Goal: Task Accomplishment & Management: Complete application form

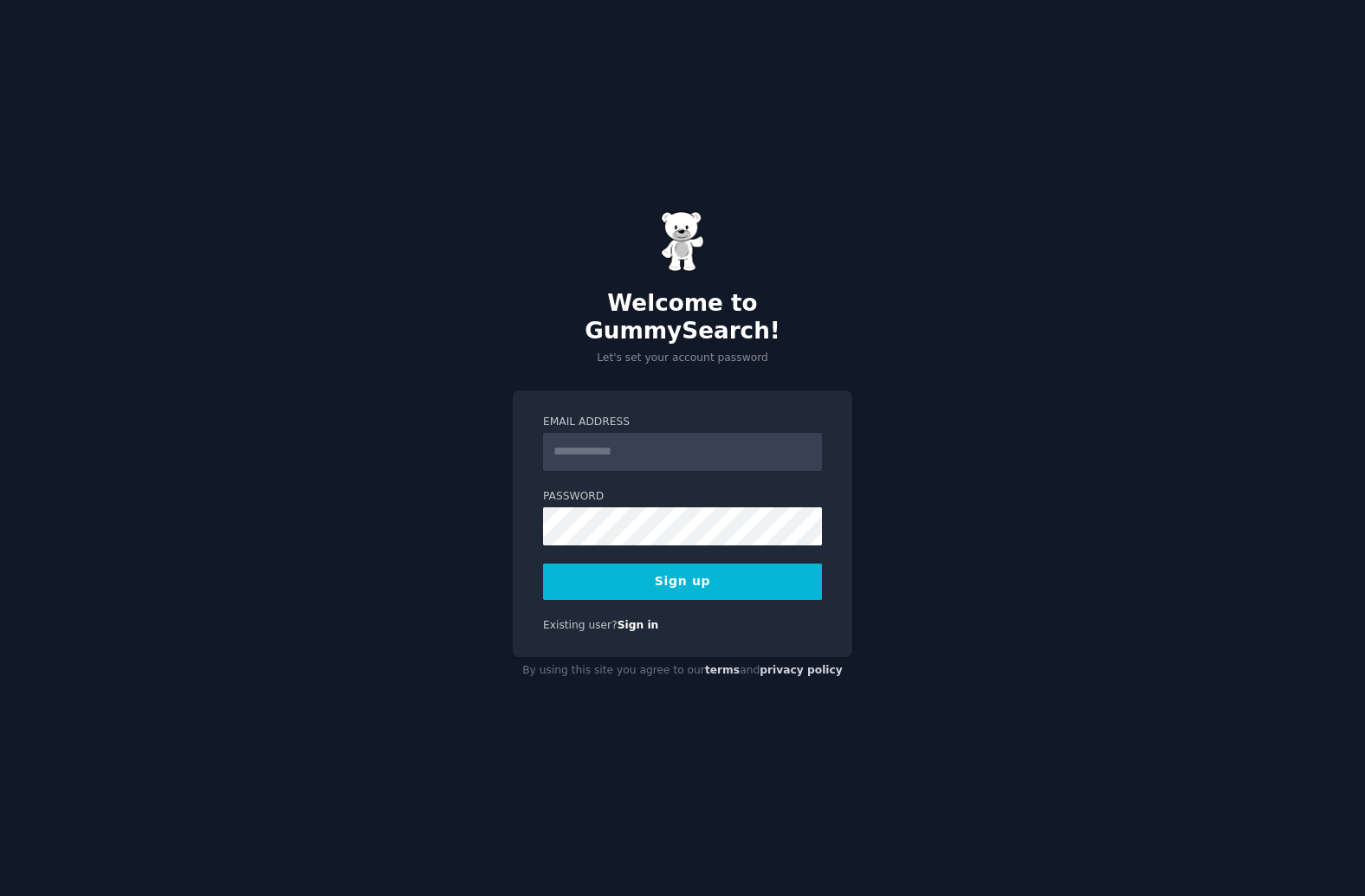
click at [639, 438] on input "Email Address" at bounding box center [682, 452] width 278 height 38
type input "**********"
click at [643, 437] on input "**********" at bounding box center [682, 452] width 278 height 38
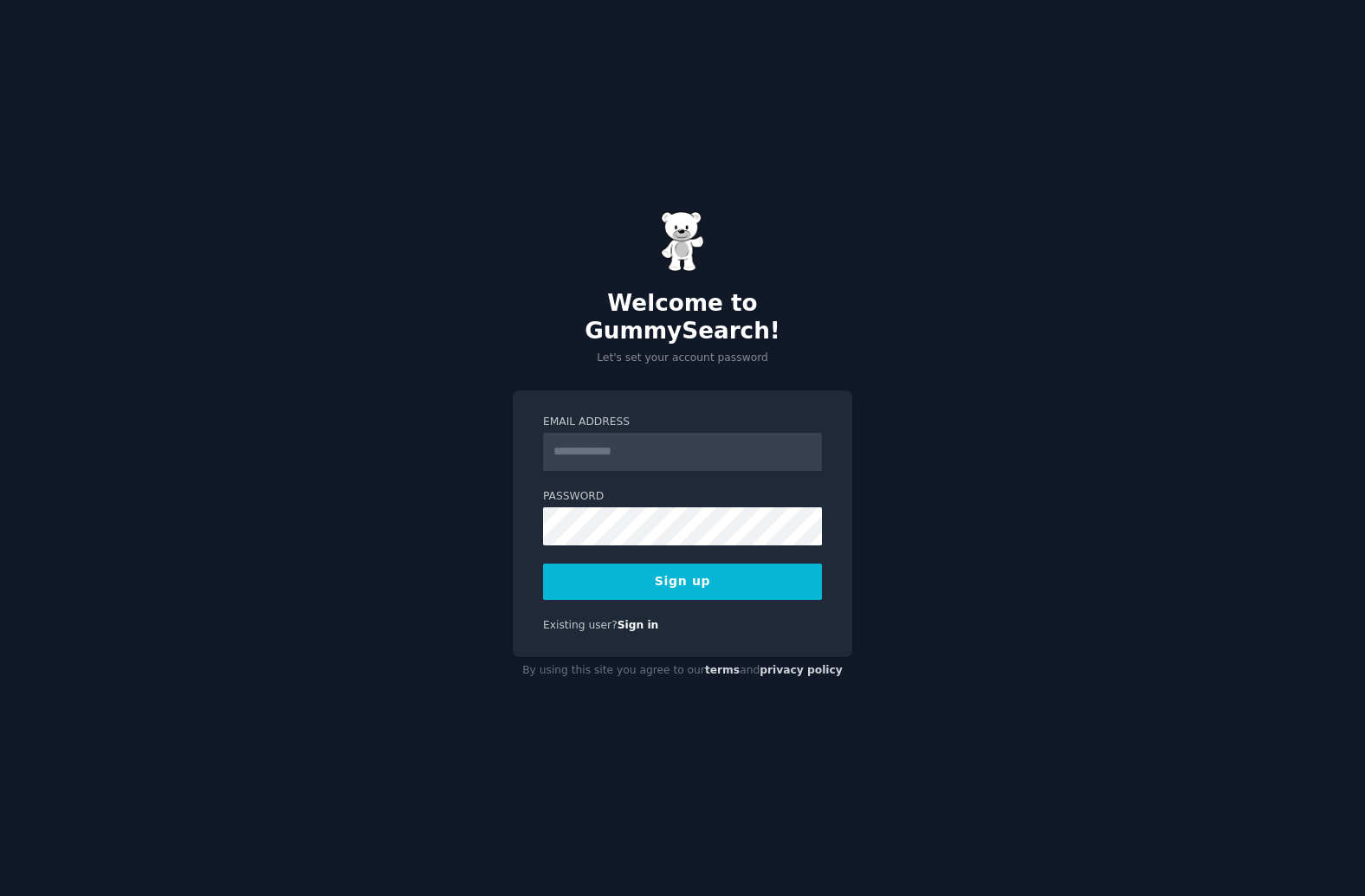
click at [628, 468] on form "Email Address Password 8 or more characters Alphanumeric characters No common p…" at bounding box center [682, 508] width 278 height 186
click at [635, 448] on input "Email Address" at bounding box center [682, 452] width 278 height 38
type input "**********"
click at [652, 570] on button "Sign up" at bounding box center [682, 581] width 278 height 36
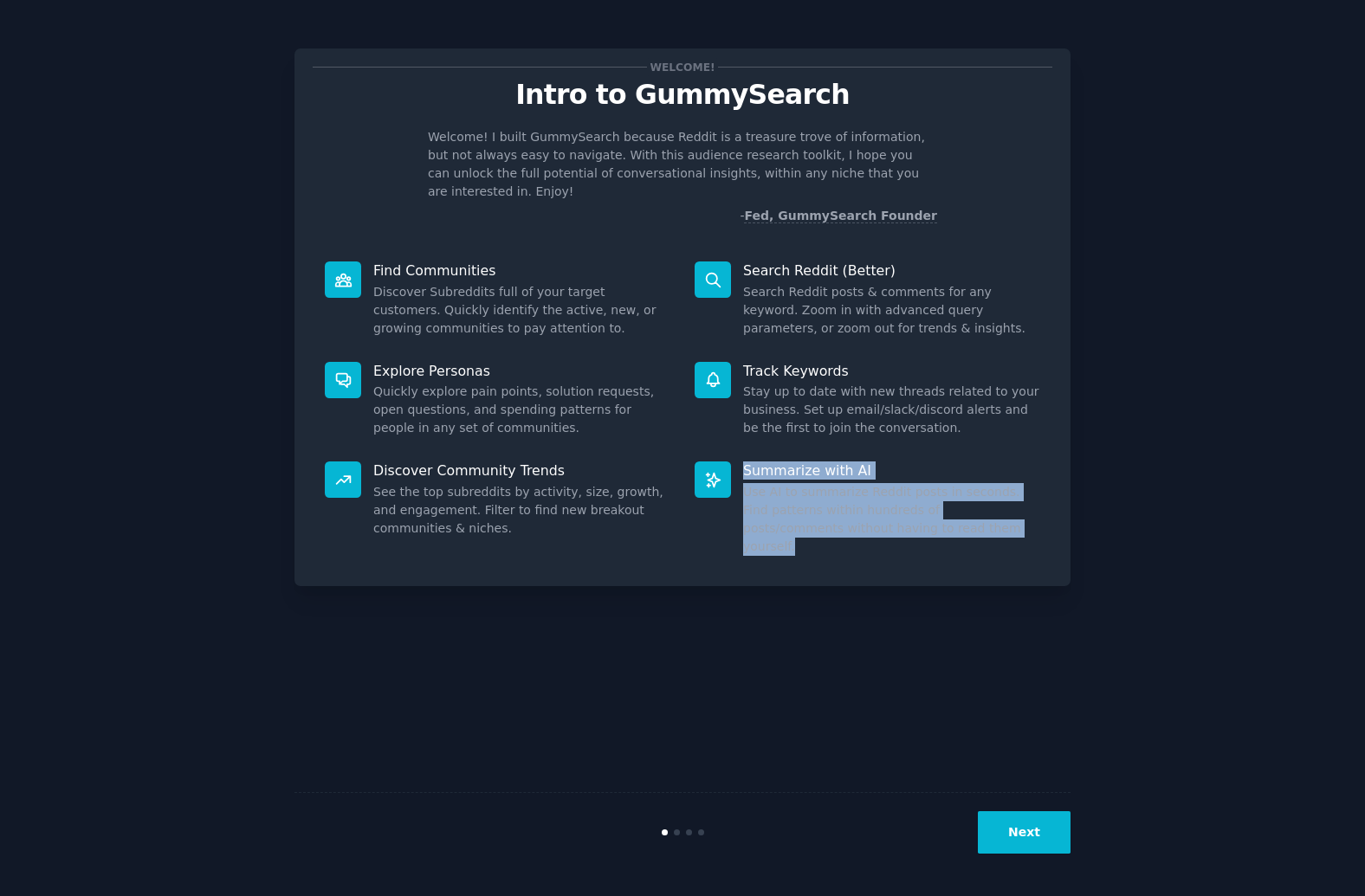
drag, startPoint x: 743, startPoint y: 451, endPoint x: 905, endPoint y: 520, distance: 176.1
click at [905, 520] on div "Summarize with AI Use AI to summarize Reddit posts in seconds. Find patterns wi…" at bounding box center [867, 508] width 369 height 118
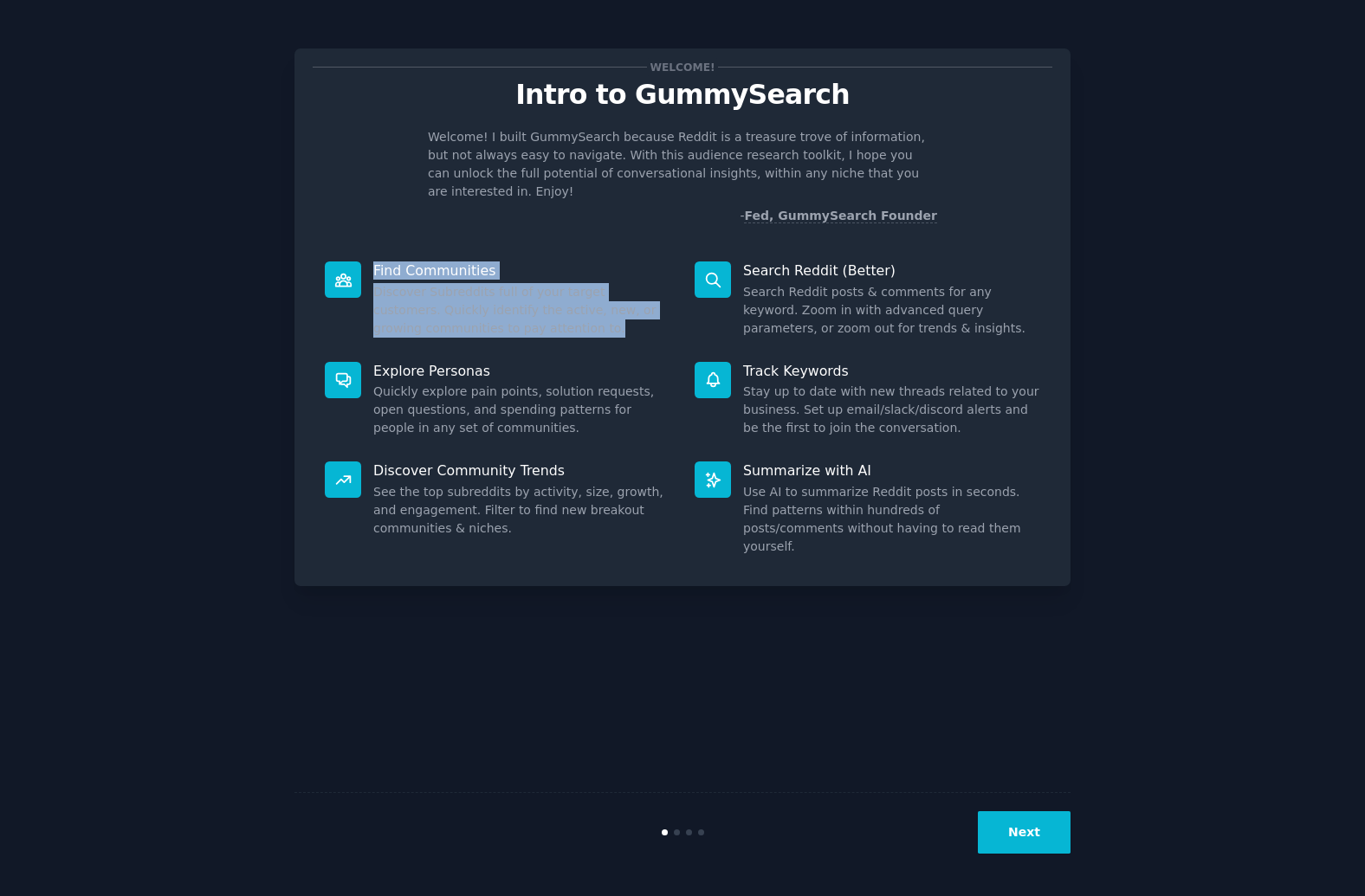
drag, startPoint x: 375, startPoint y: 245, endPoint x: 556, endPoint y: 307, distance: 191.3
click at [556, 307] on div "Find Communities Discover Subreddits full of your target customers. Quickly ide…" at bounding box center [498, 299] width 369 height 100
click at [556, 307] on dd "Discover Subreddits full of your target customers. Quickly identify the active,…" at bounding box center [521, 310] width 297 height 55
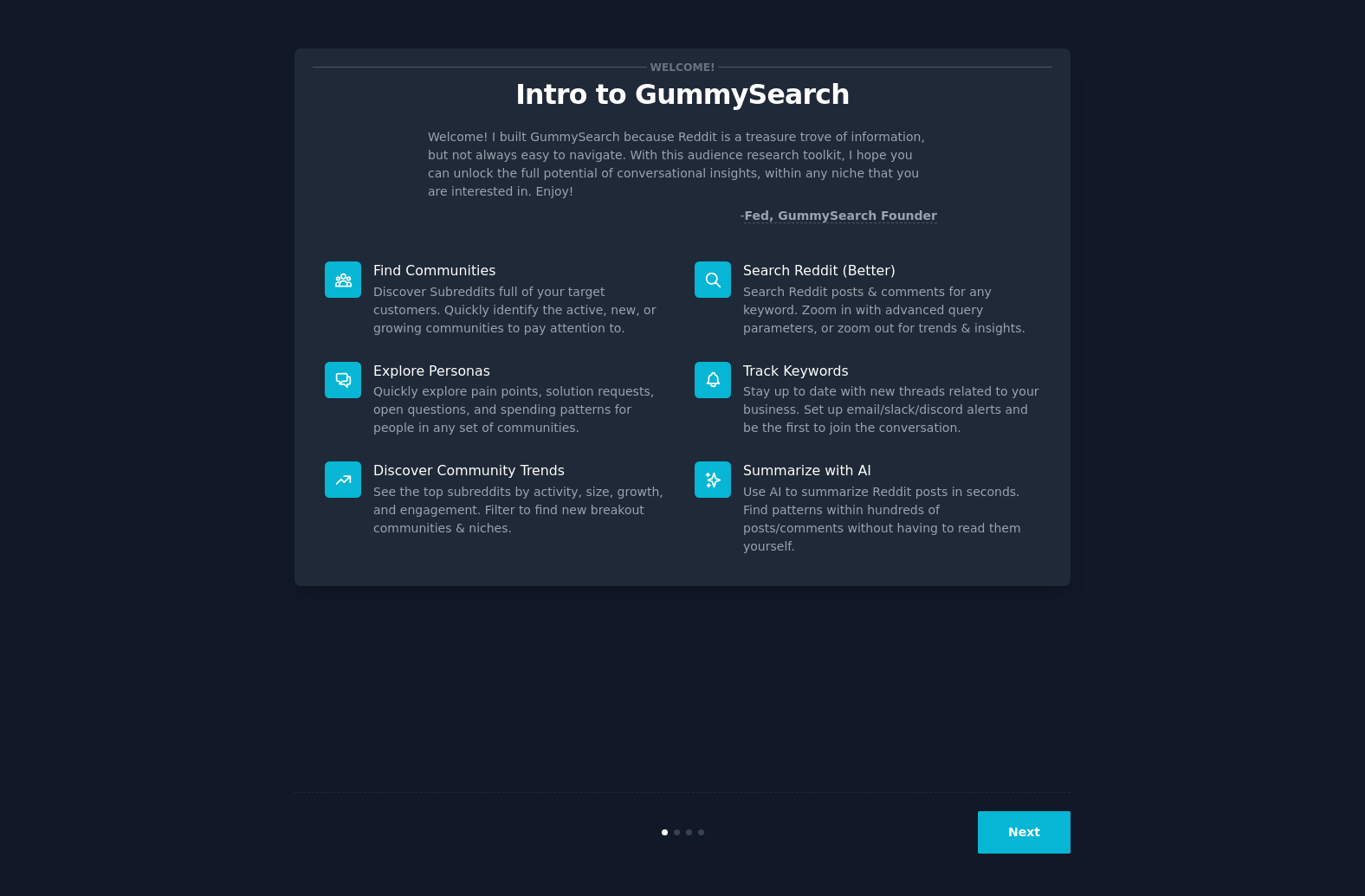
drag, startPoint x: 1011, startPoint y: 824, endPoint x: 756, endPoint y: 609, distance: 333.5
click at [789, 648] on div "Welcome! Intro to GummySearch Welcome! I built GummySearch because Reddit is a …" at bounding box center [682, 448] width 776 height 848
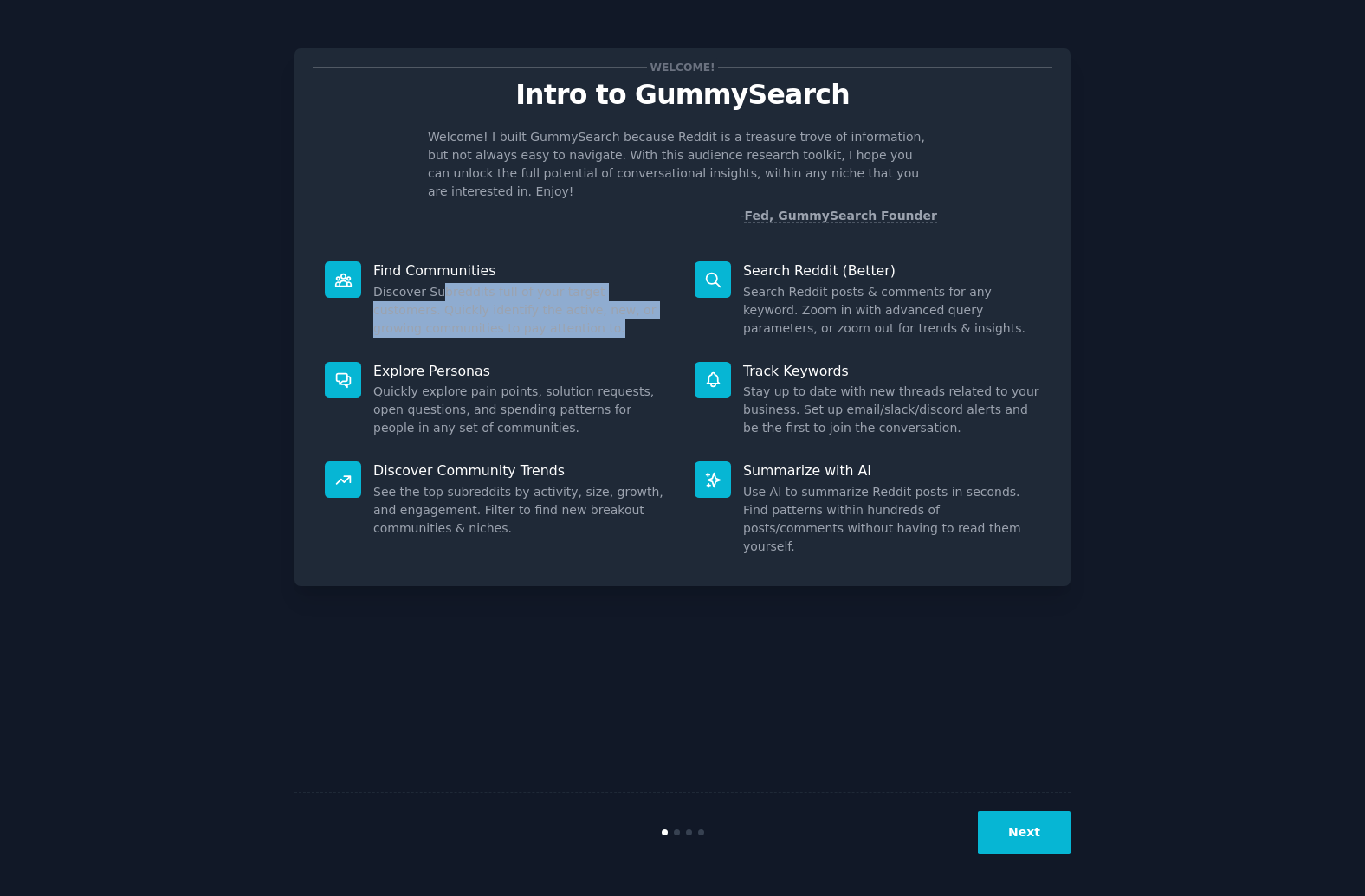
drag, startPoint x: 439, startPoint y: 276, endPoint x: 590, endPoint y: 303, distance: 153.4
click at [590, 303] on dd "Discover Subreddits full of your target customers. Quickly identify the active,…" at bounding box center [521, 310] width 297 height 55
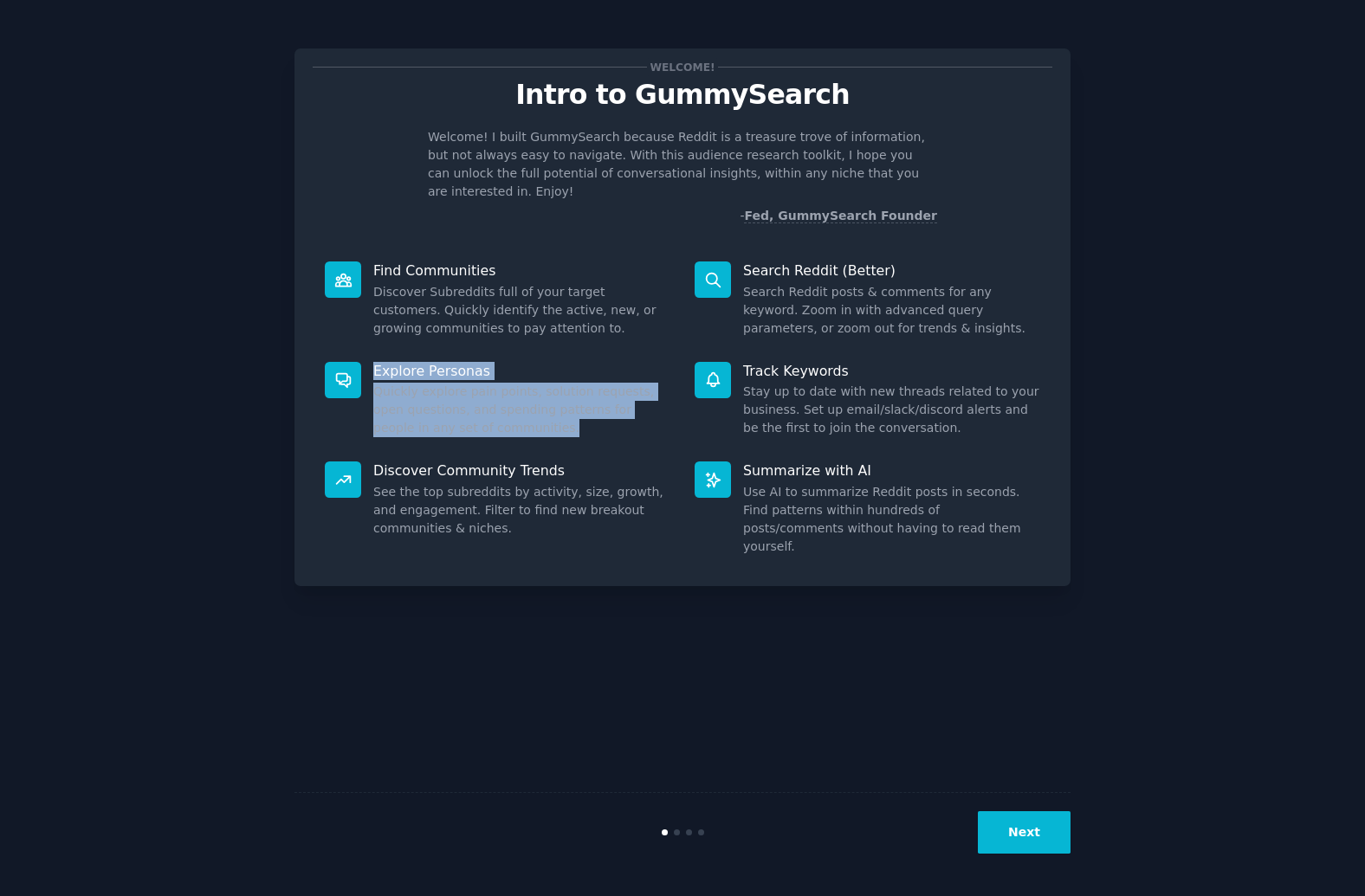
drag, startPoint x: 561, startPoint y: 333, endPoint x: 565, endPoint y: 426, distance: 93.1
click at [565, 426] on div "Explore Personas Quickly explore pain points, solution requests, open questions…" at bounding box center [498, 399] width 369 height 100
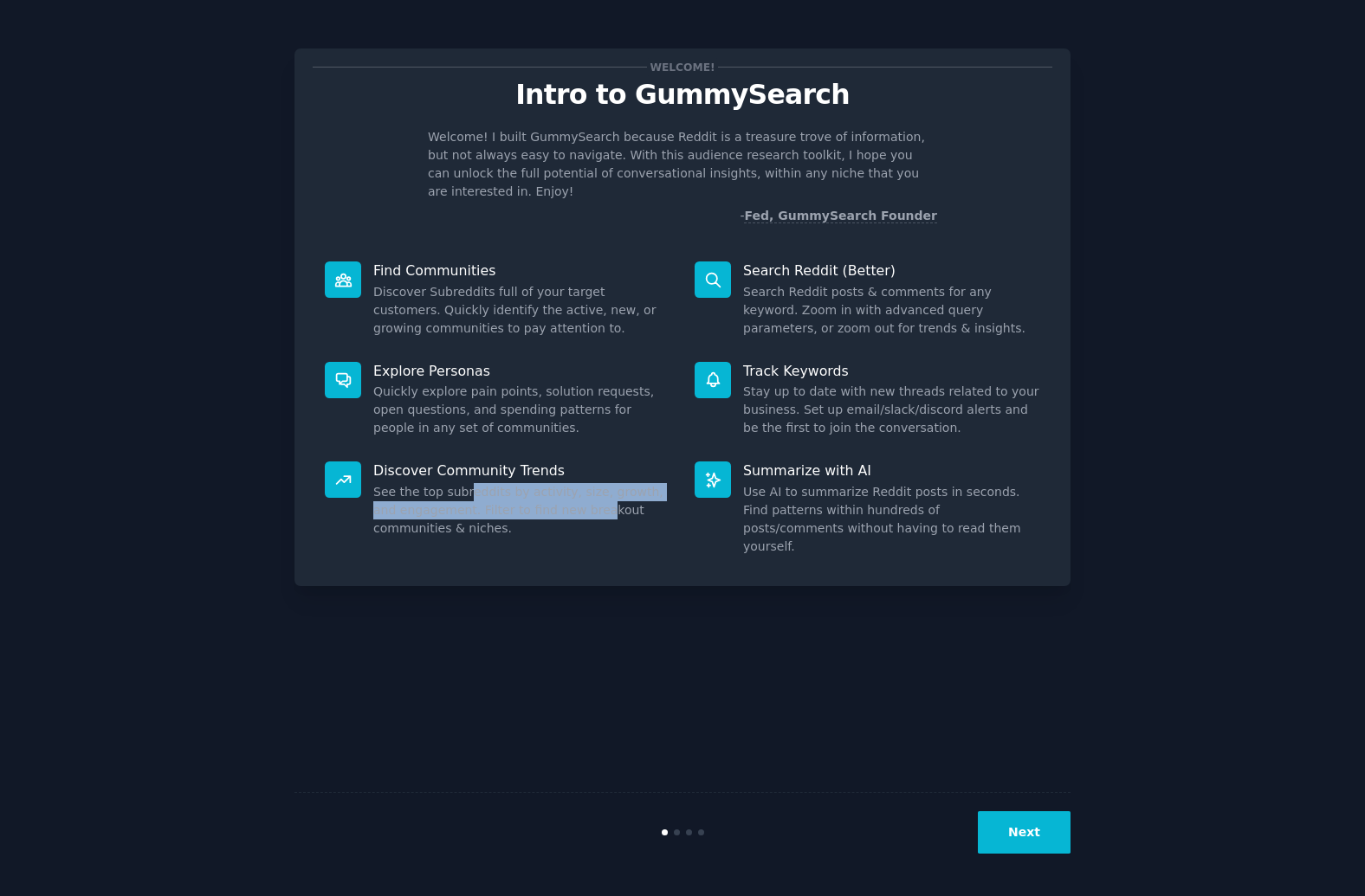
drag, startPoint x: 469, startPoint y: 471, endPoint x: 572, endPoint y: 495, distance: 105.8
click at [572, 495] on dd "See the top subreddits by activity, size, growth, and engagement. Filter to fin…" at bounding box center [521, 510] width 297 height 55
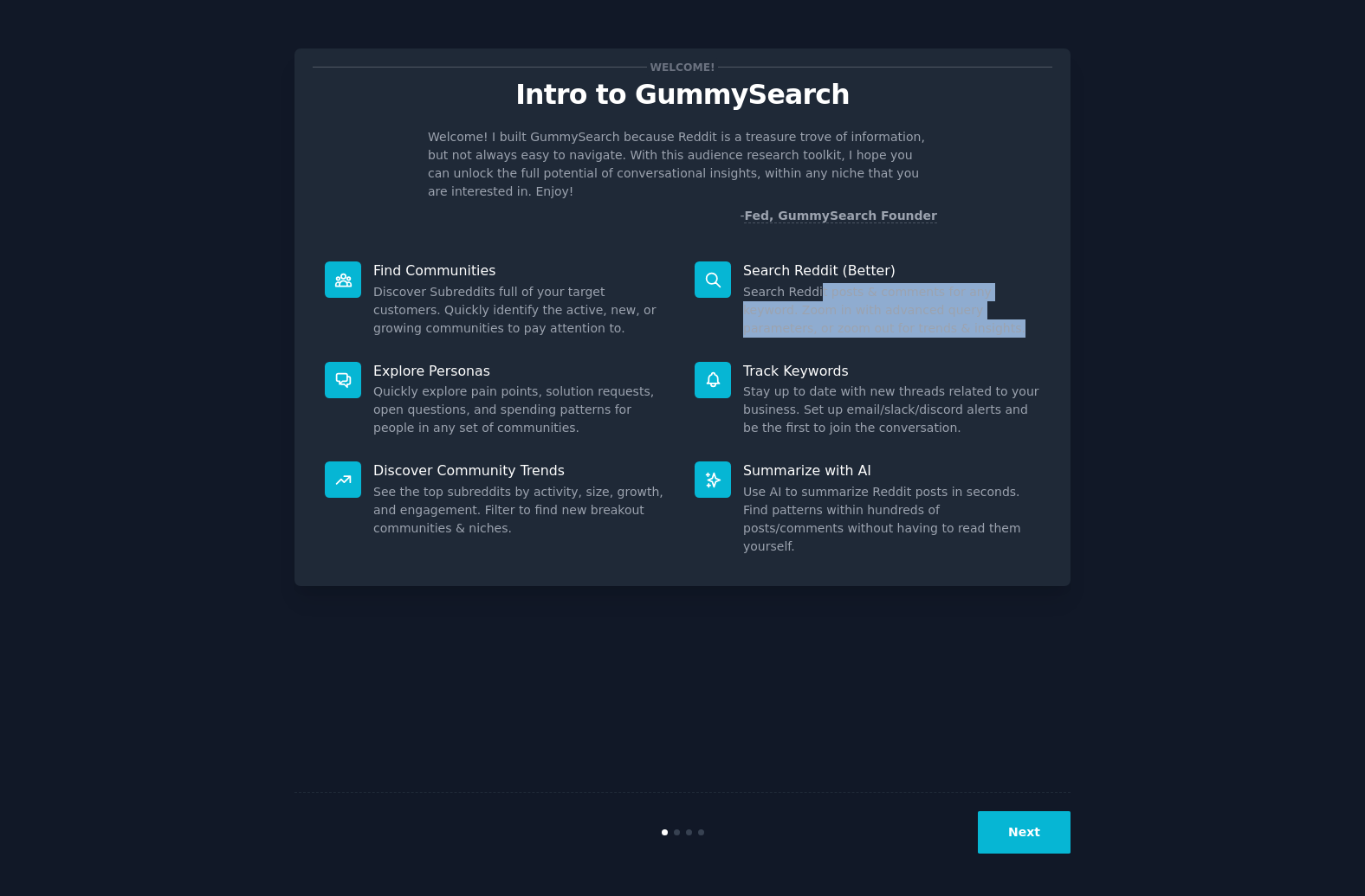
drag, startPoint x: 815, startPoint y: 271, endPoint x: 872, endPoint y: 326, distance: 79.2
click at [872, 326] on div "Search Reddit (Better) Search Reddit posts & comments for any keyword. Zoom in …" at bounding box center [867, 299] width 369 height 100
click at [872, 327] on div "Search Reddit (Better) Search Reddit posts & comments for any keyword. Zoom in …" at bounding box center [867, 299] width 369 height 100
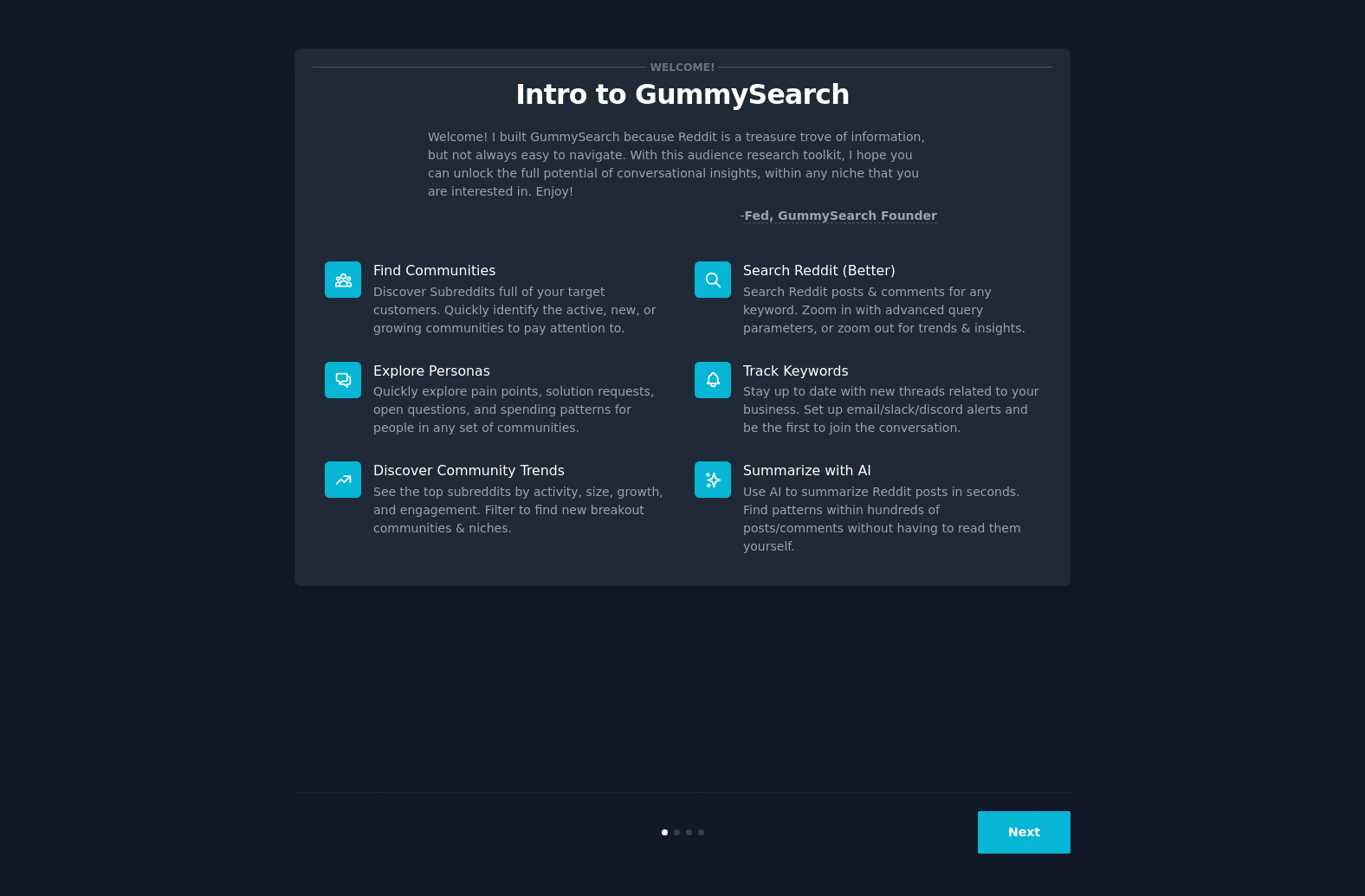
click at [1046, 832] on button "Next" at bounding box center [1024, 832] width 93 height 43
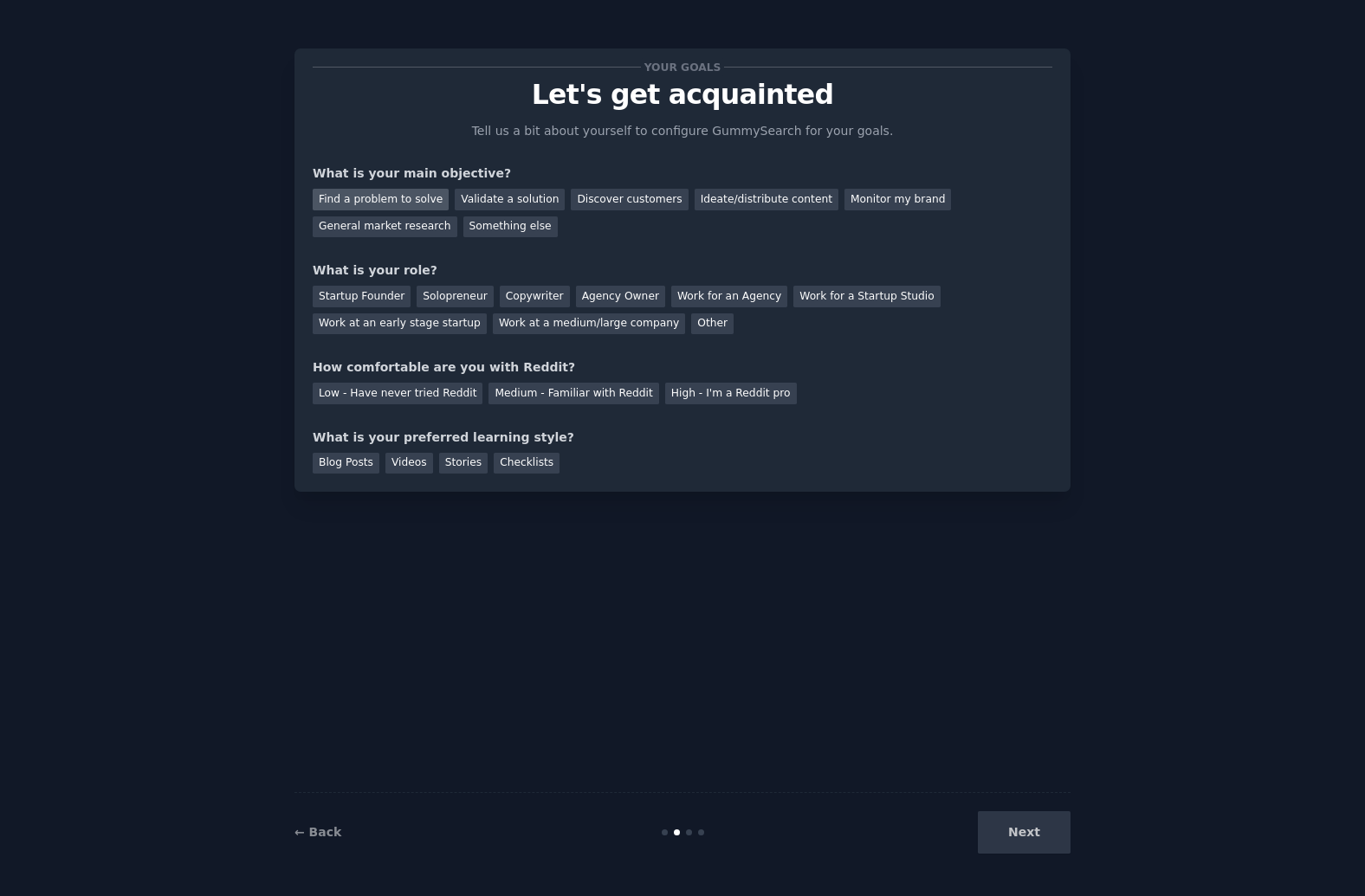
click at [369, 193] on div "Find a problem to solve" at bounding box center [380, 199] width 136 height 22
click at [520, 206] on div "Validate a solution" at bounding box center [510, 199] width 110 height 22
click at [392, 200] on div "Find a problem to solve" at bounding box center [380, 199] width 136 height 22
click at [456, 296] on div "Solopreneur" at bounding box center [455, 297] width 76 height 22
click at [361, 292] on div "Startup Founder" at bounding box center [362, 297] width 98 height 22
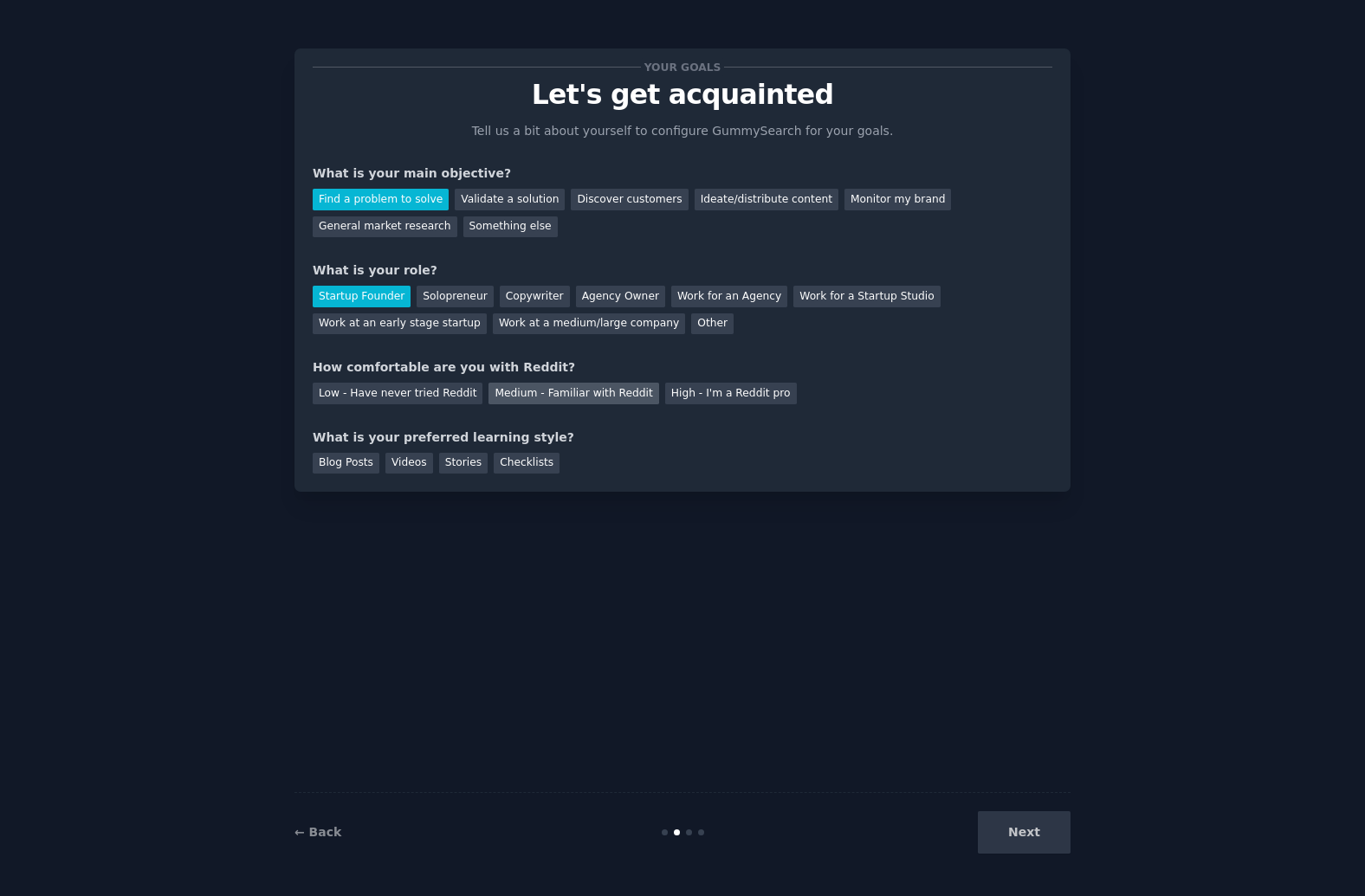
click at [535, 395] on div "Medium - Familiar with Reddit" at bounding box center [573, 394] width 170 height 22
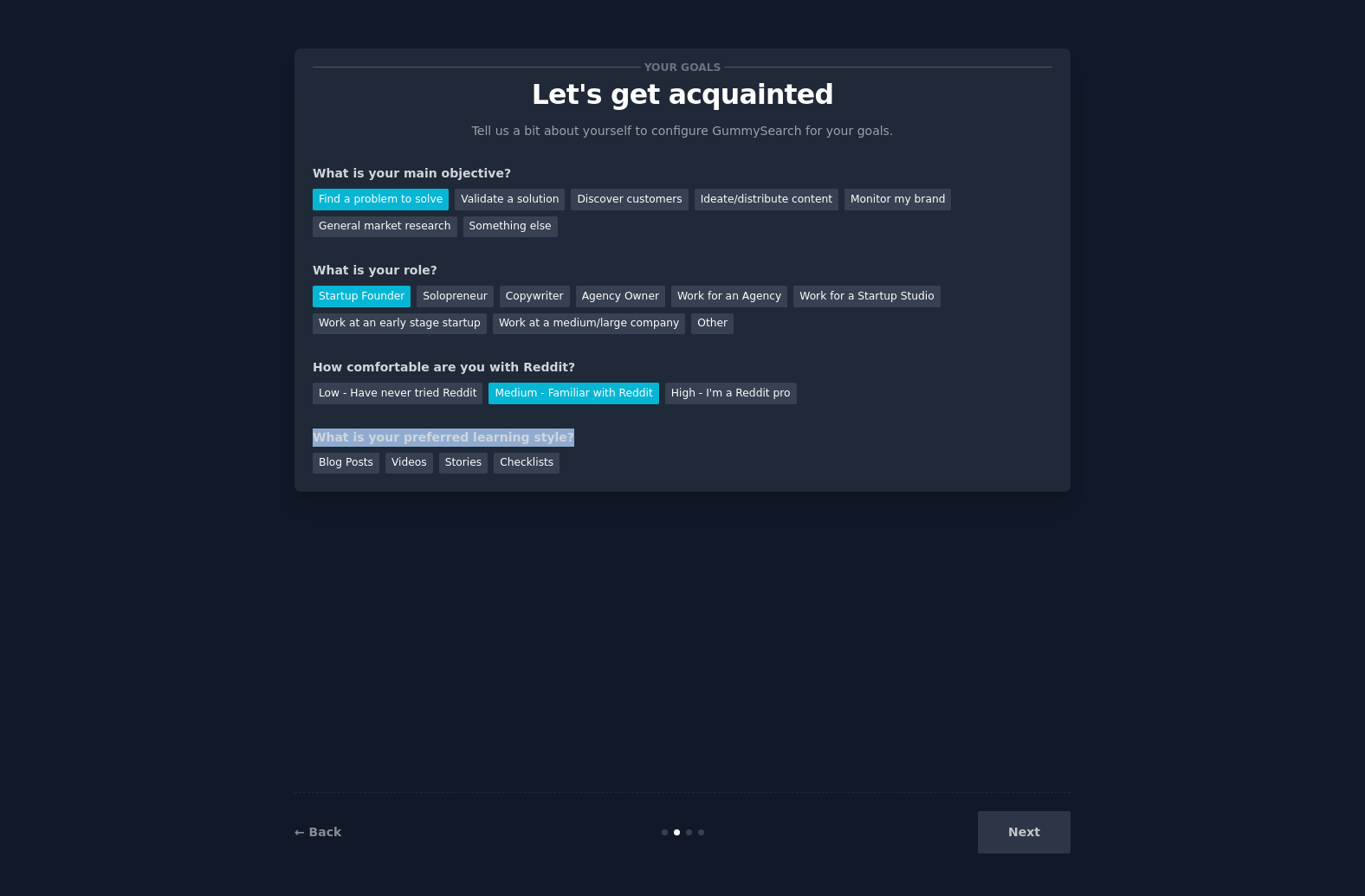
drag, startPoint x: 539, startPoint y: 436, endPoint x: 297, endPoint y: 438, distance: 242.0
click at [297, 438] on div "Your goals Let's get acquainted Tell us a bit about yourself to configure Gummy…" at bounding box center [682, 269] width 776 height 443
click at [509, 468] on div "Checklists" at bounding box center [526, 464] width 66 height 22
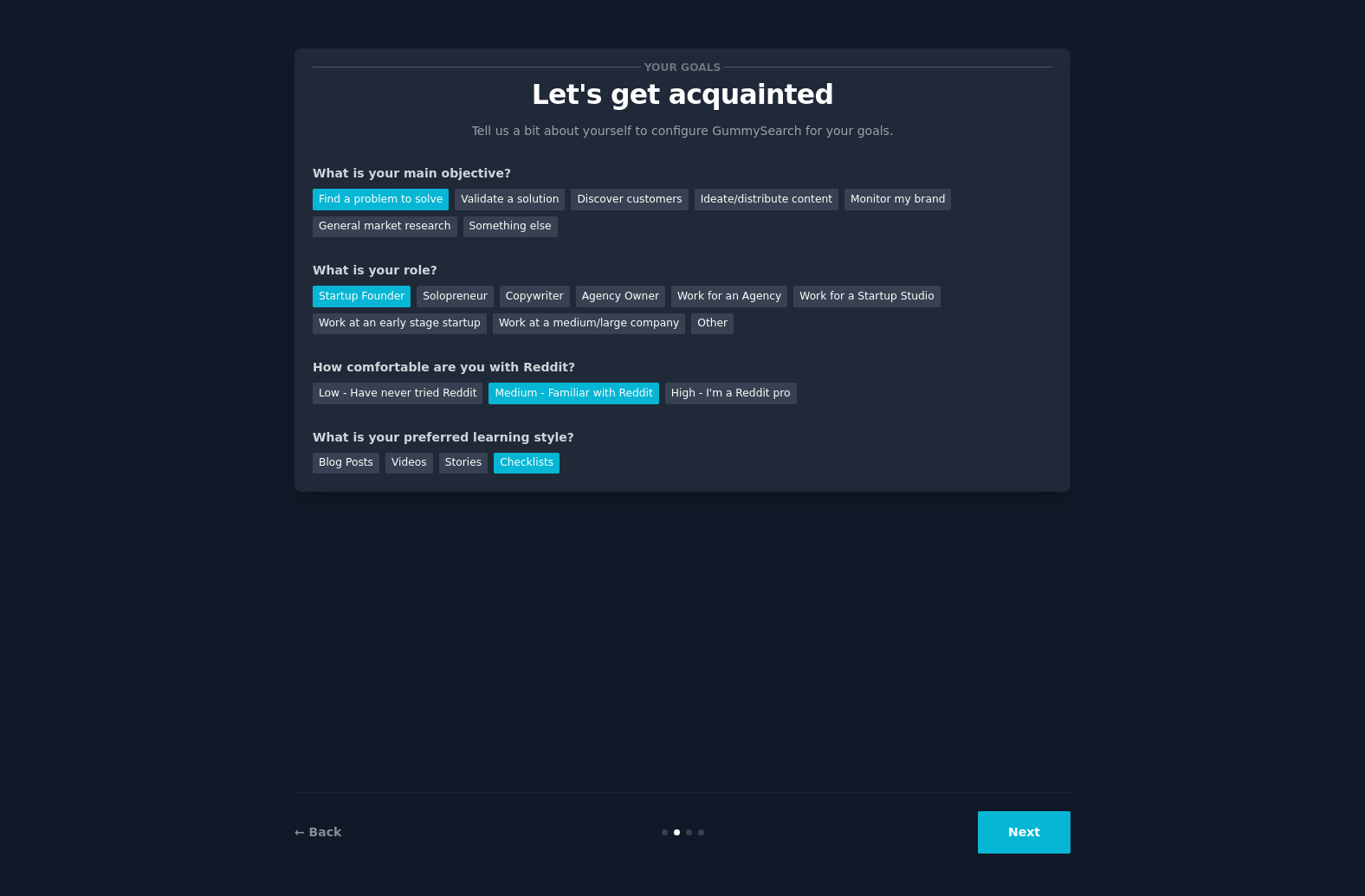
click at [1013, 841] on button "Next" at bounding box center [1024, 832] width 93 height 43
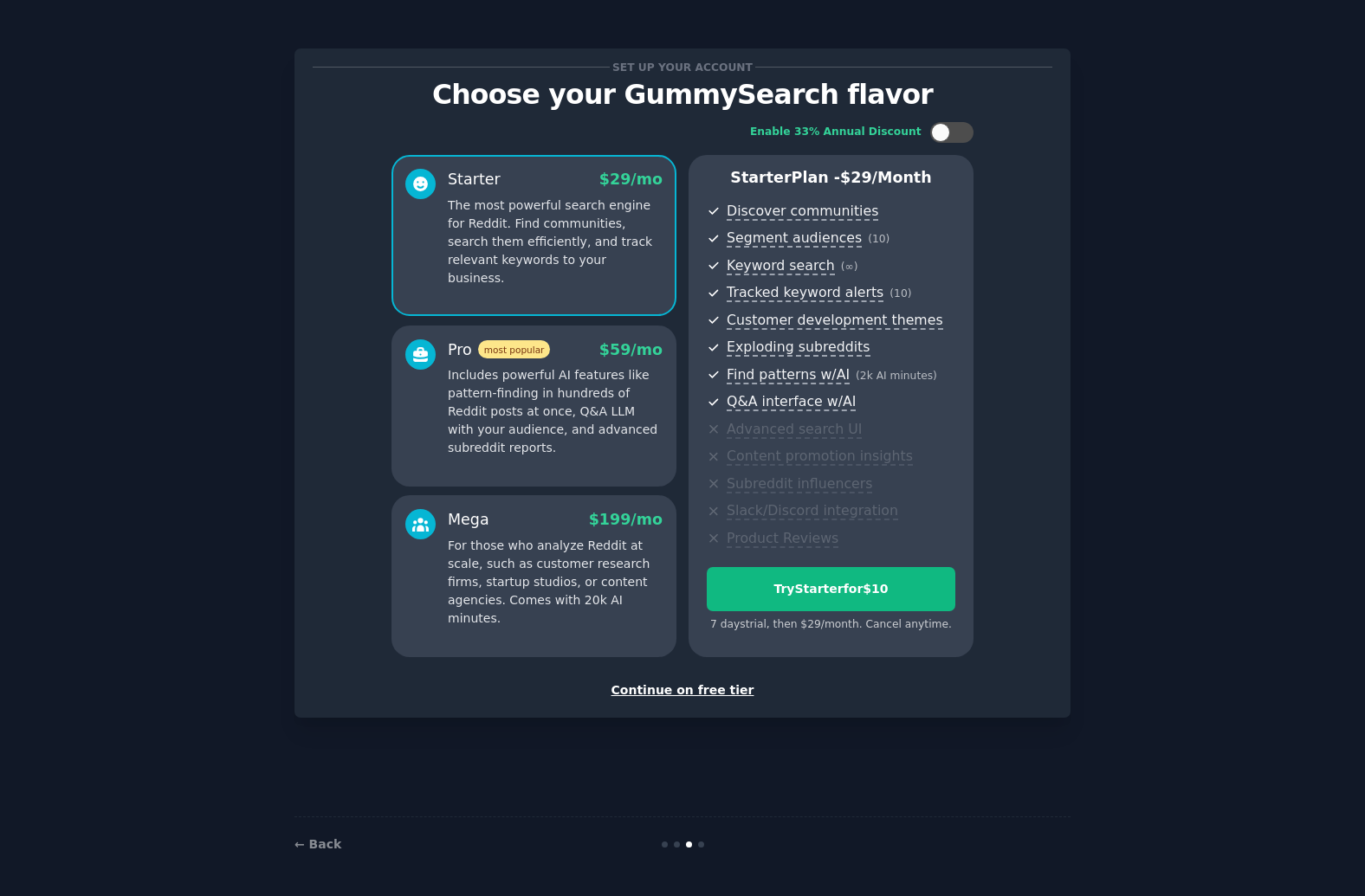
click at [605, 408] on p "Includes powerful AI features like pattern-finding in hundreds of Reddit posts …" at bounding box center [555, 412] width 215 height 91
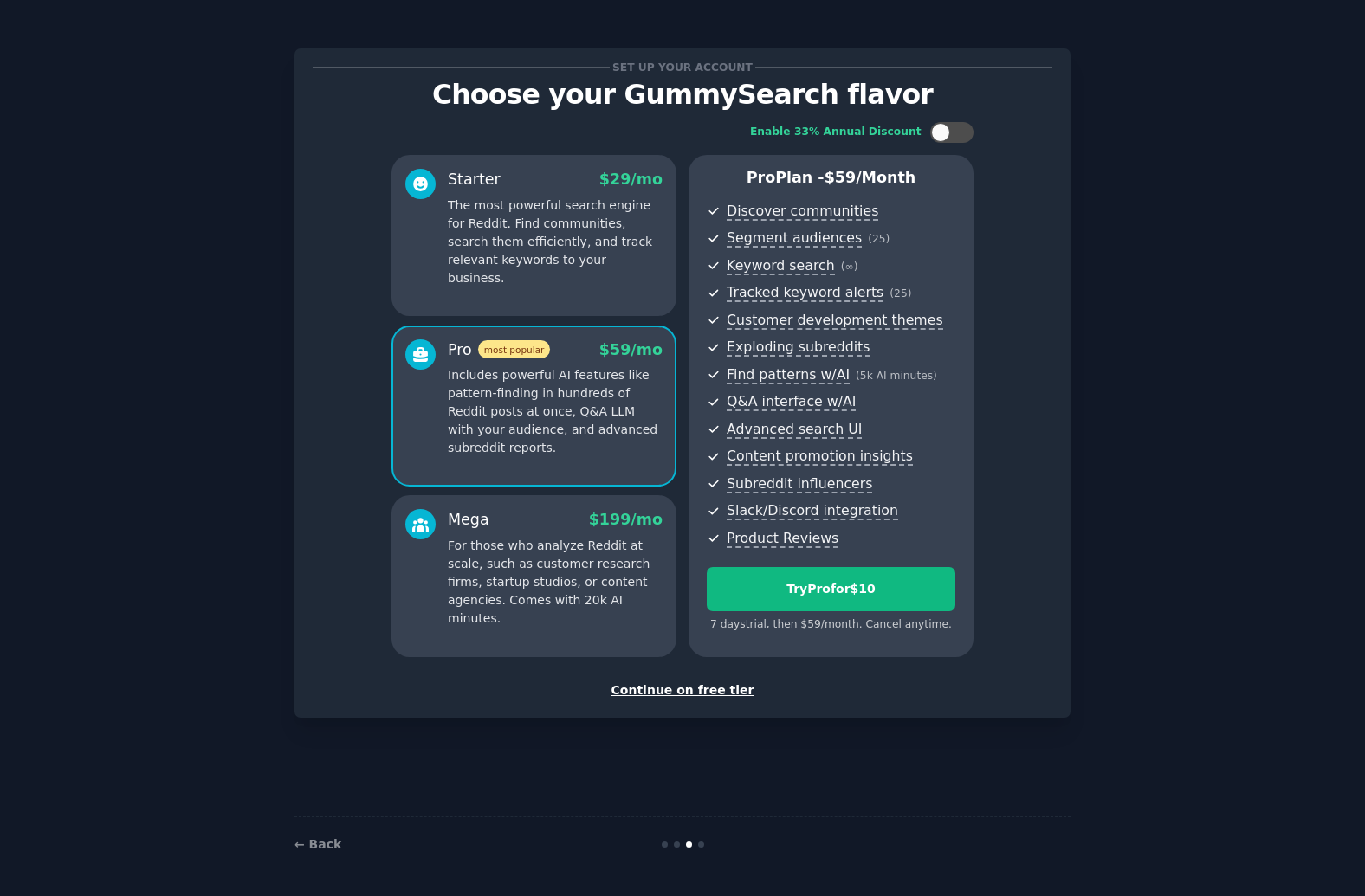
click at [553, 563] on p "For those who analyze Reddit at scale, such as customer research firms, startup…" at bounding box center [555, 582] width 215 height 91
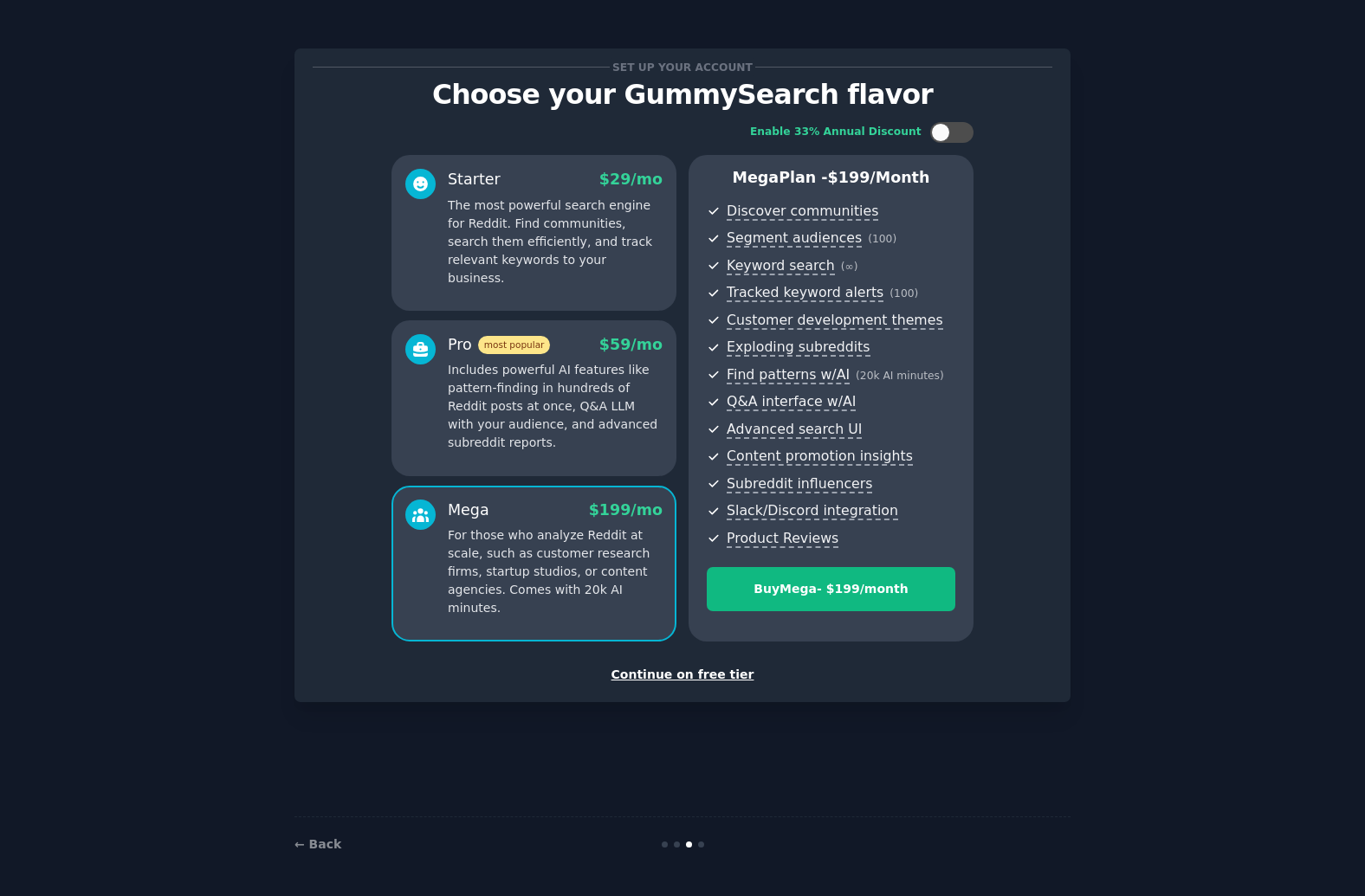
click at [572, 209] on p "The most powerful search engine for Reddit. Find communities, search them effic…" at bounding box center [555, 242] width 215 height 91
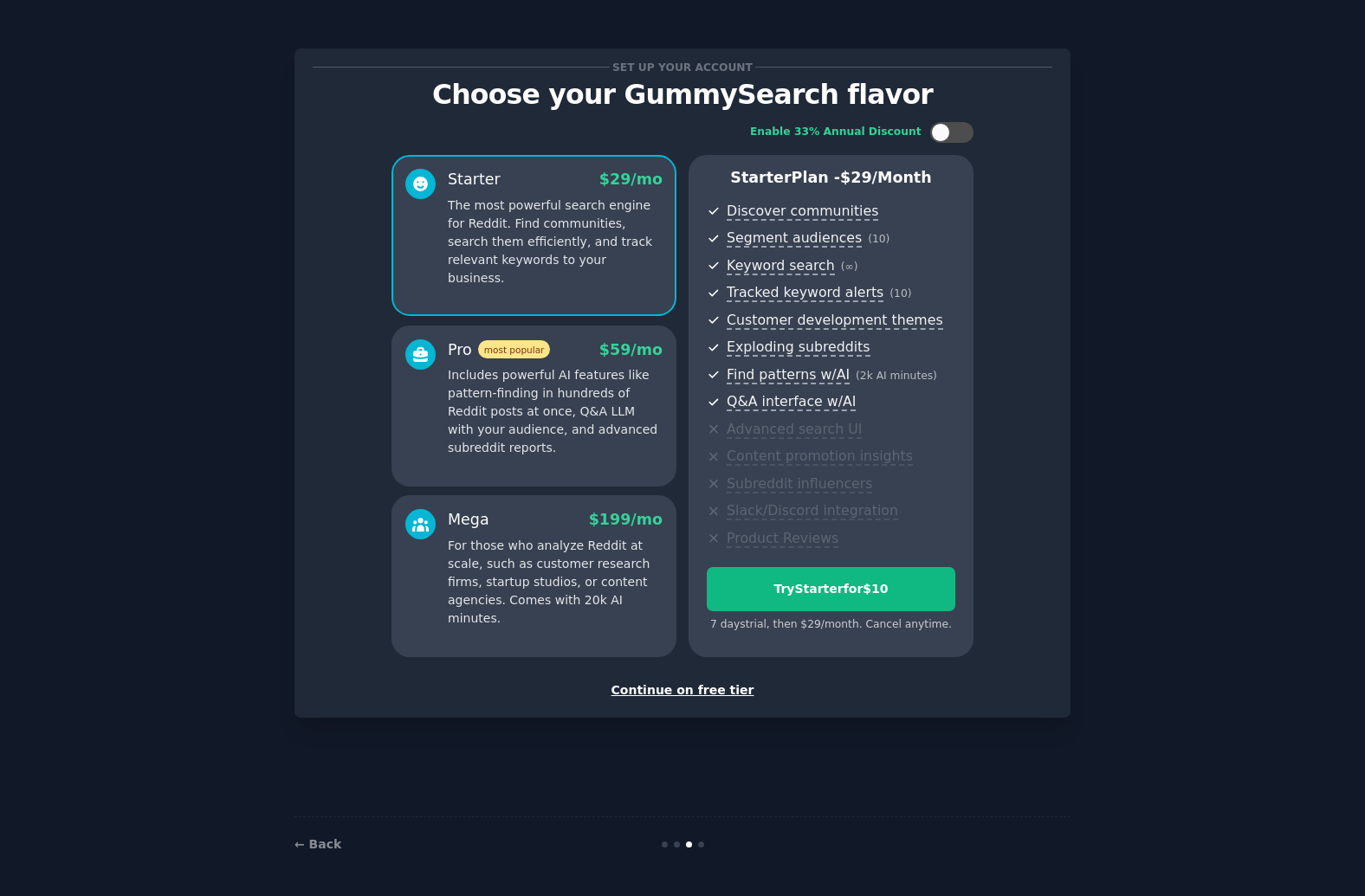
click at [711, 695] on div "Continue on free tier" at bounding box center [682, 690] width 740 height 18
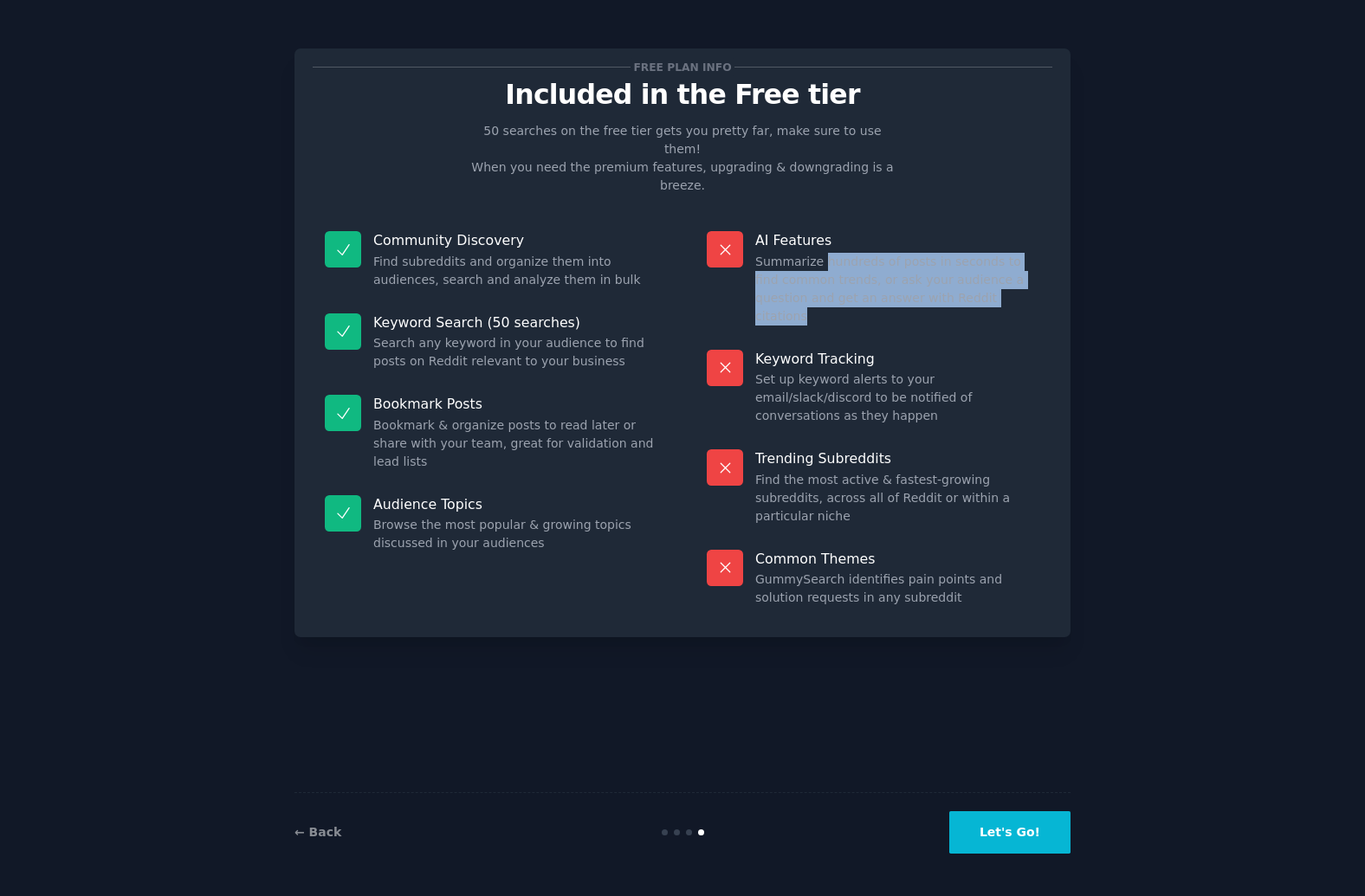
drag, startPoint x: 821, startPoint y: 227, endPoint x: 986, endPoint y: 263, distance: 168.9
click at [986, 263] on dd "Summarize hundreds of posts in seconds to find common trends, or ask your audie…" at bounding box center [897, 289] width 285 height 73
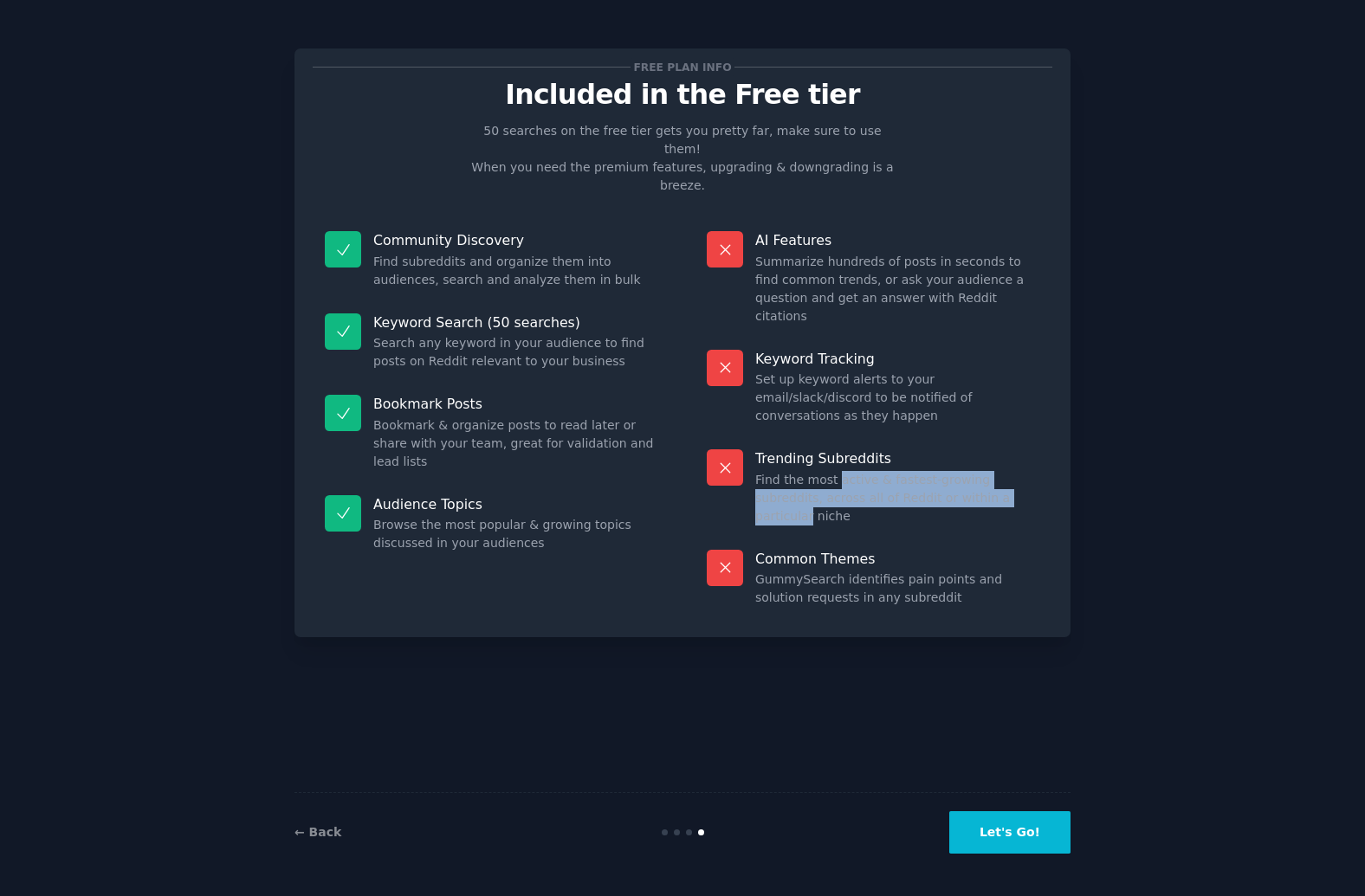
drag, startPoint x: 834, startPoint y: 409, endPoint x: 977, endPoint y: 419, distance: 143.3
click at [977, 471] on dd "Find the most active & fastest-growing subreddits, across all of Reddit or with…" at bounding box center [897, 498] width 285 height 55
click at [991, 438] on div "Trending Subreddits Find the most active & fastest-growing subreddits, across a…" at bounding box center [873, 488] width 358 height 100
click at [1025, 829] on button "Let's Go!" at bounding box center [1009, 832] width 121 height 43
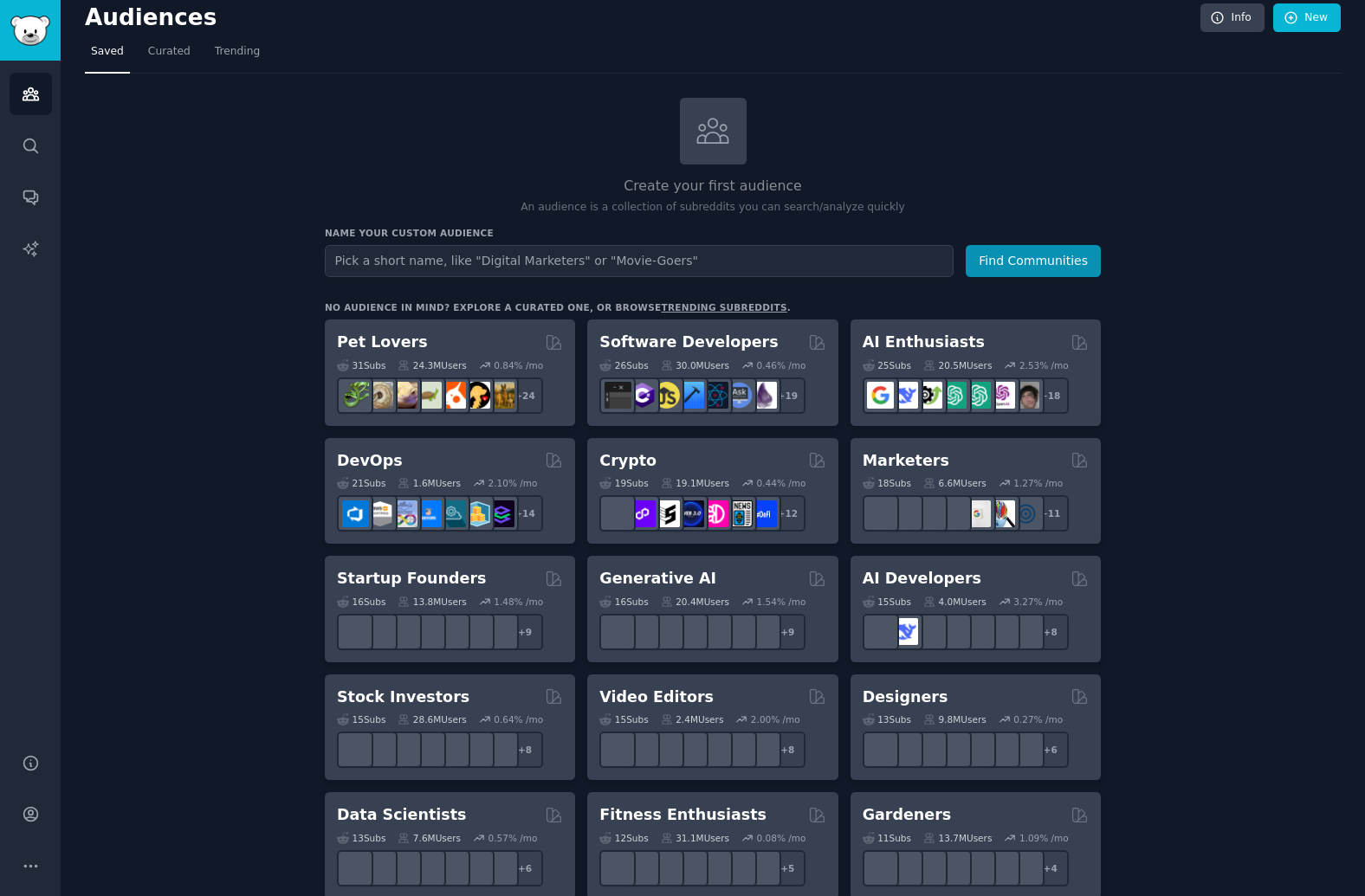
scroll to position [17, 0]
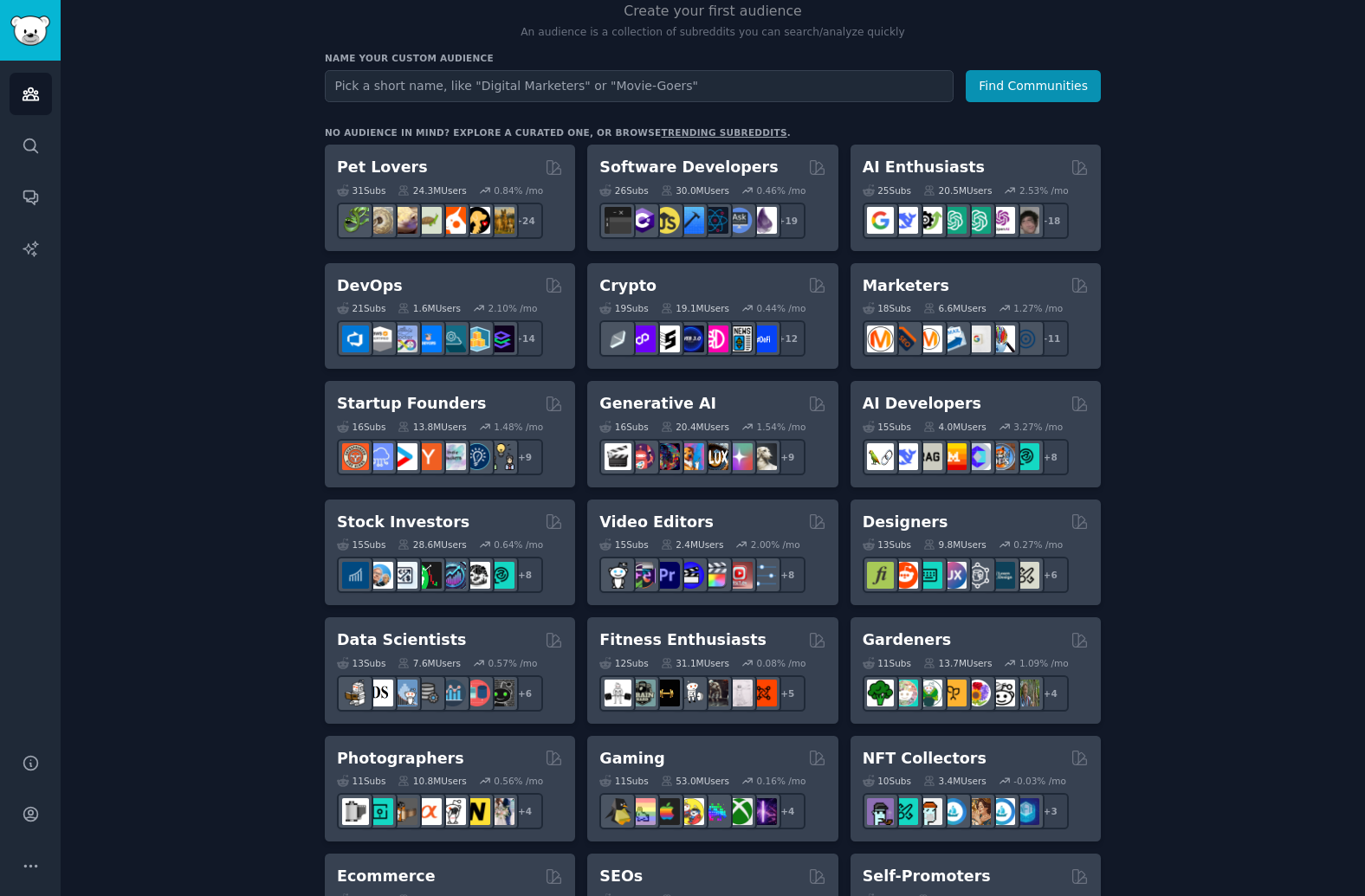
scroll to position [200, 0]
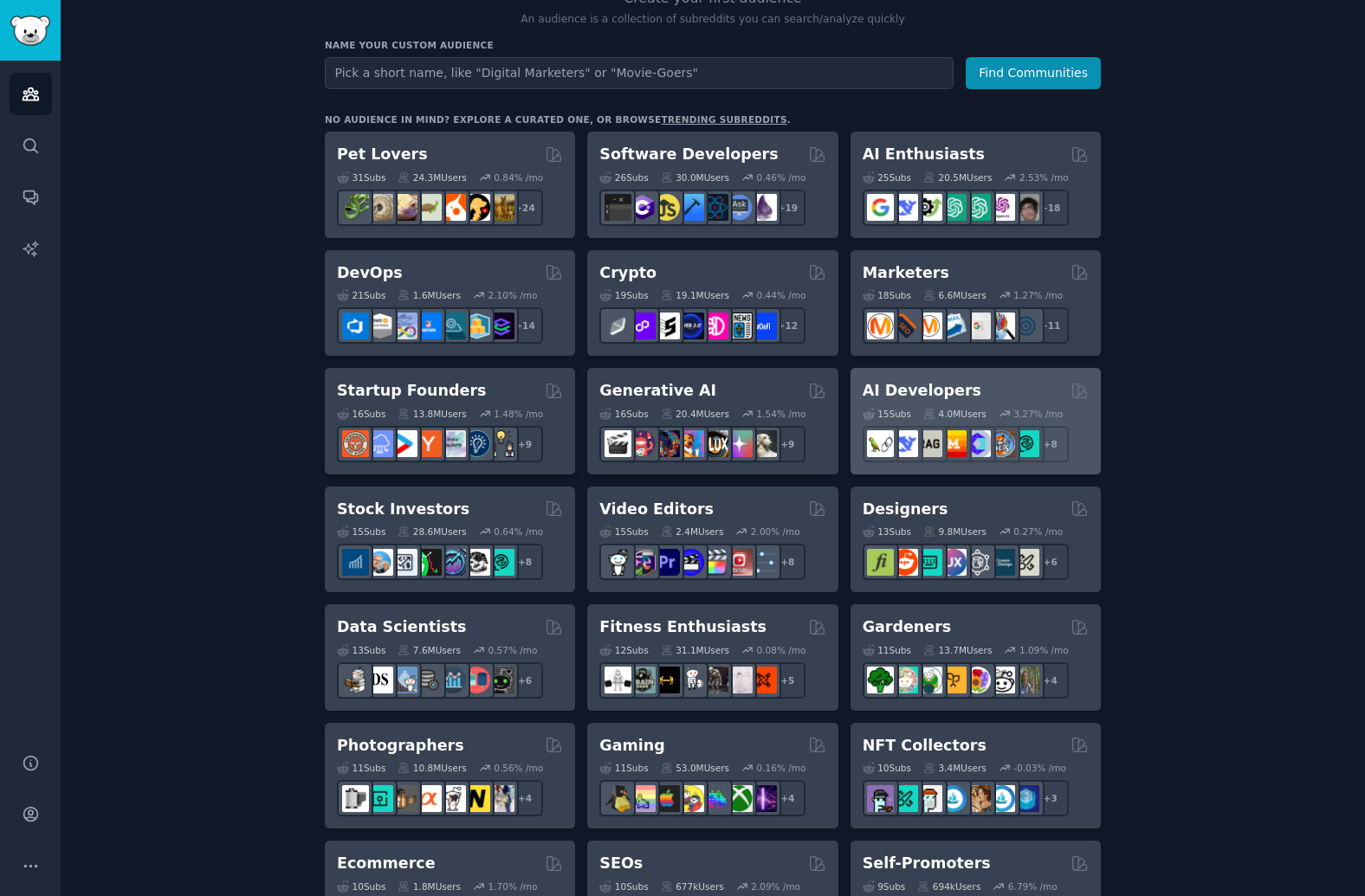
click at [972, 381] on div "AI Developers Curated by GummySearch" at bounding box center [976, 391] width 226 height 22
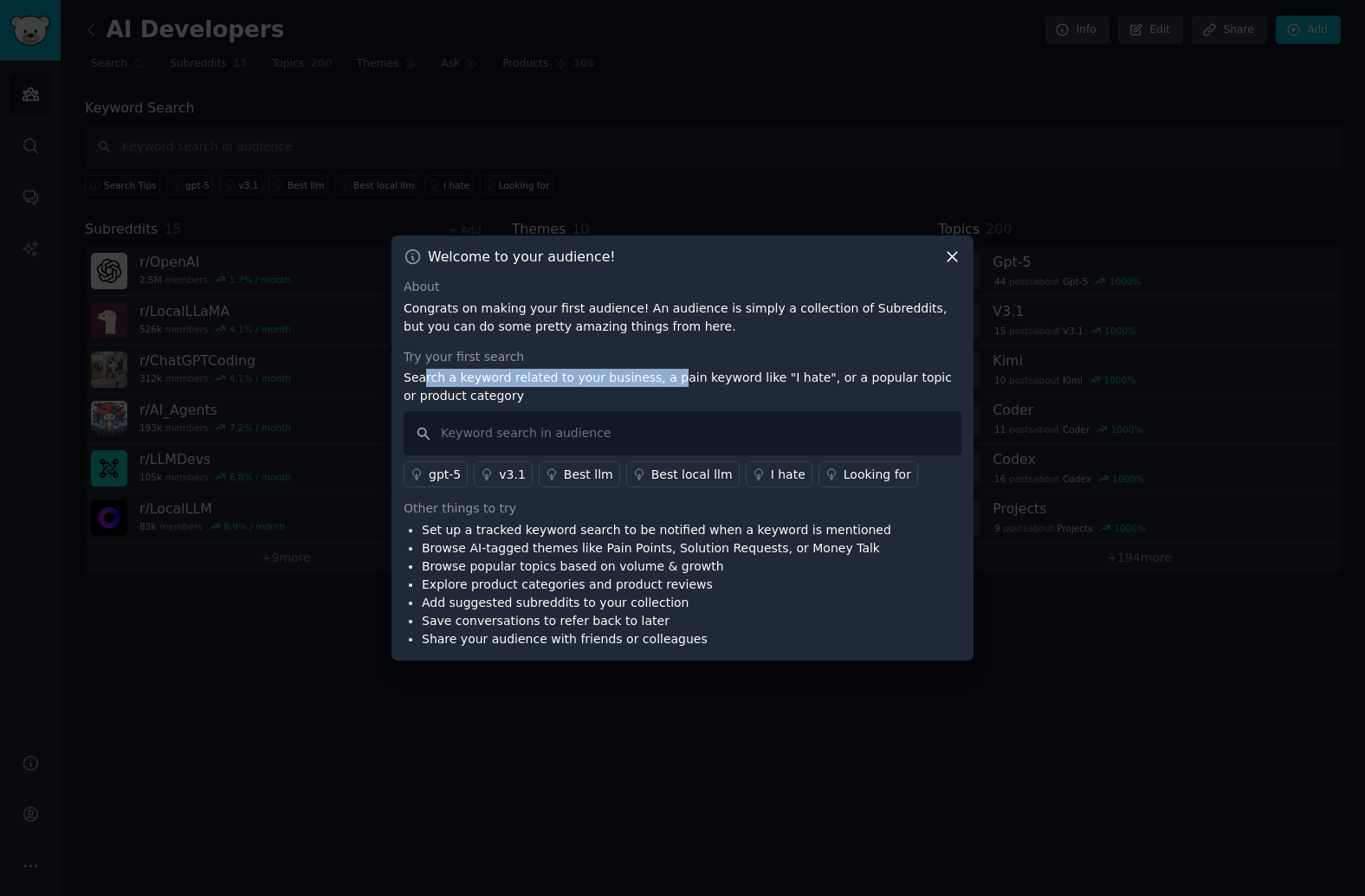
drag, startPoint x: 421, startPoint y: 381, endPoint x: 662, endPoint y: 378, distance: 241.0
click at [662, 378] on p "Search a keyword related to your business, a pain keyword like "I hate", or a p…" at bounding box center [682, 387] width 558 height 36
drag, startPoint x: 714, startPoint y: 375, endPoint x: 589, endPoint y: 378, distance: 125.0
click at [589, 378] on p "Search a keyword related to your business, a pain keyword like "I hate", or a p…" at bounding box center [682, 387] width 558 height 36
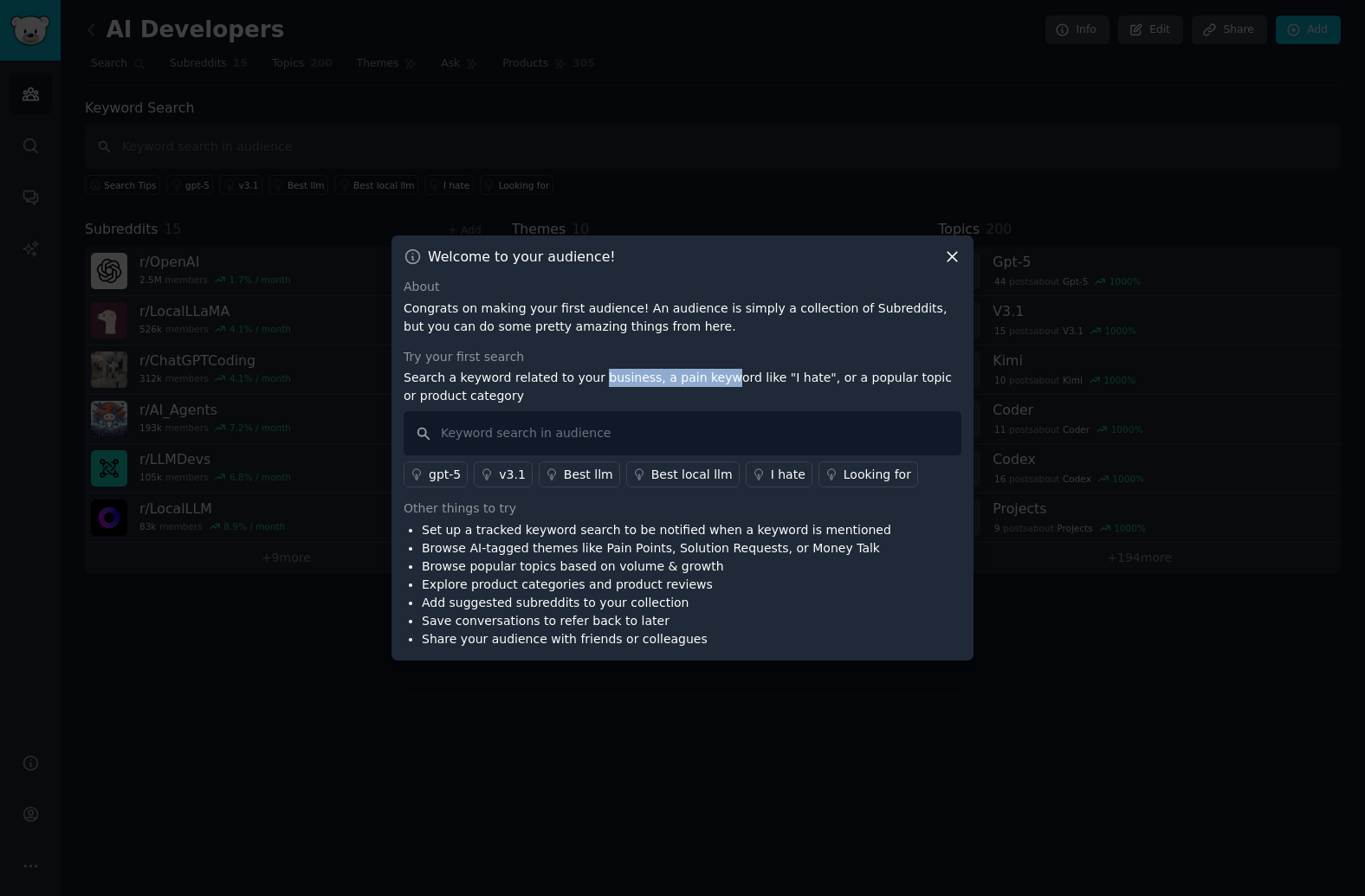
click at [589, 378] on p "Search a keyword related to your business, a pain keyword like "I hate", or a p…" at bounding box center [682, 387] width 558 height 36
drag, startPoint x: 589, startPoint y: 378, endPoint x: 736, endPoint y: 380, distance: 147.0
click at [736, 380] on p "Search a keyword related to your business, a pain keyword like "I hate", or a p…" at bounding box center [682, 387] width 558 height 36
click at [587, 433] on input "text" at bounding box center [682, 433] width 558 height 45
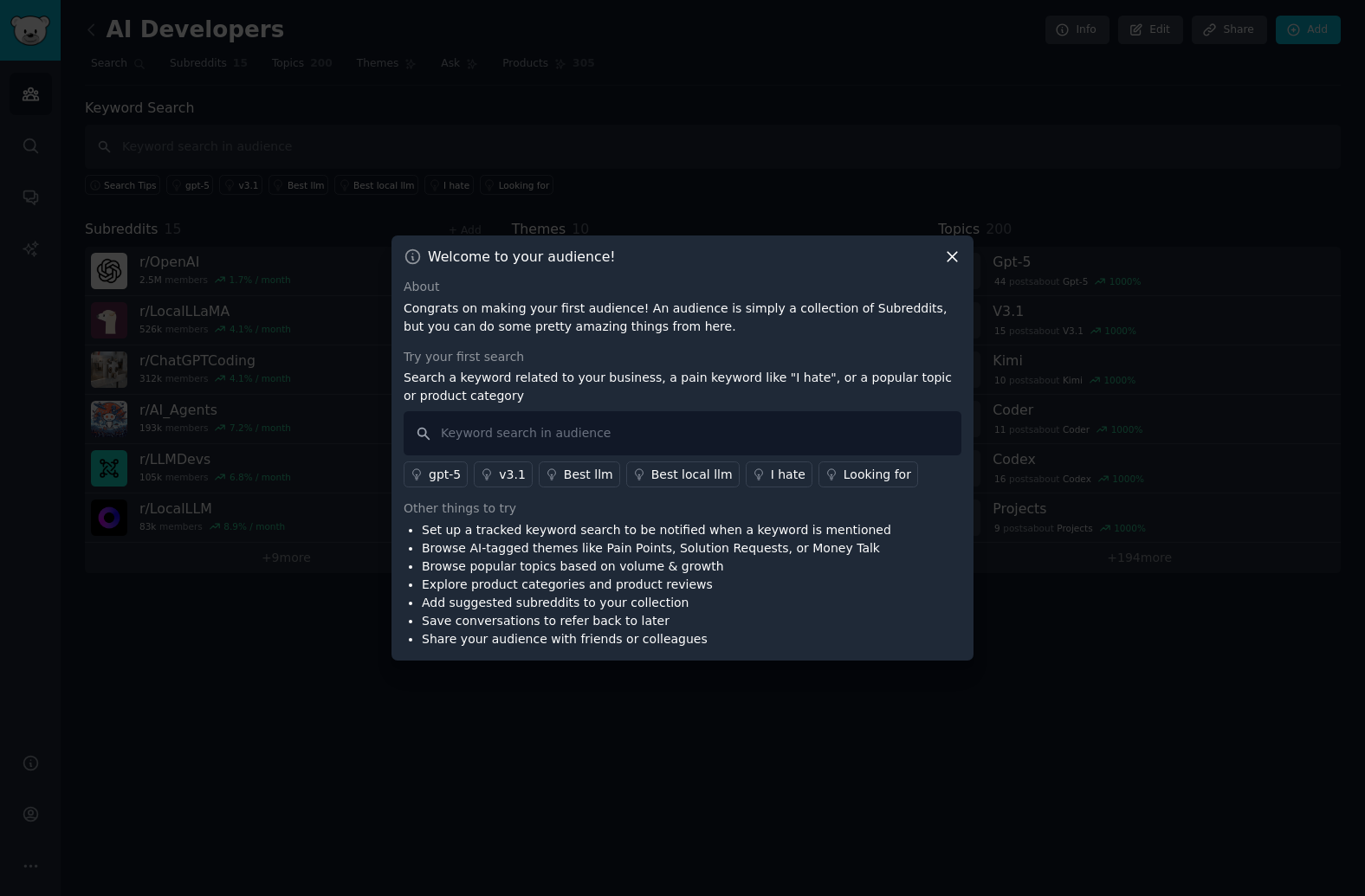
click at [774, 478] on div "I hate" at bounding box center [788, 475] width 35 height 18
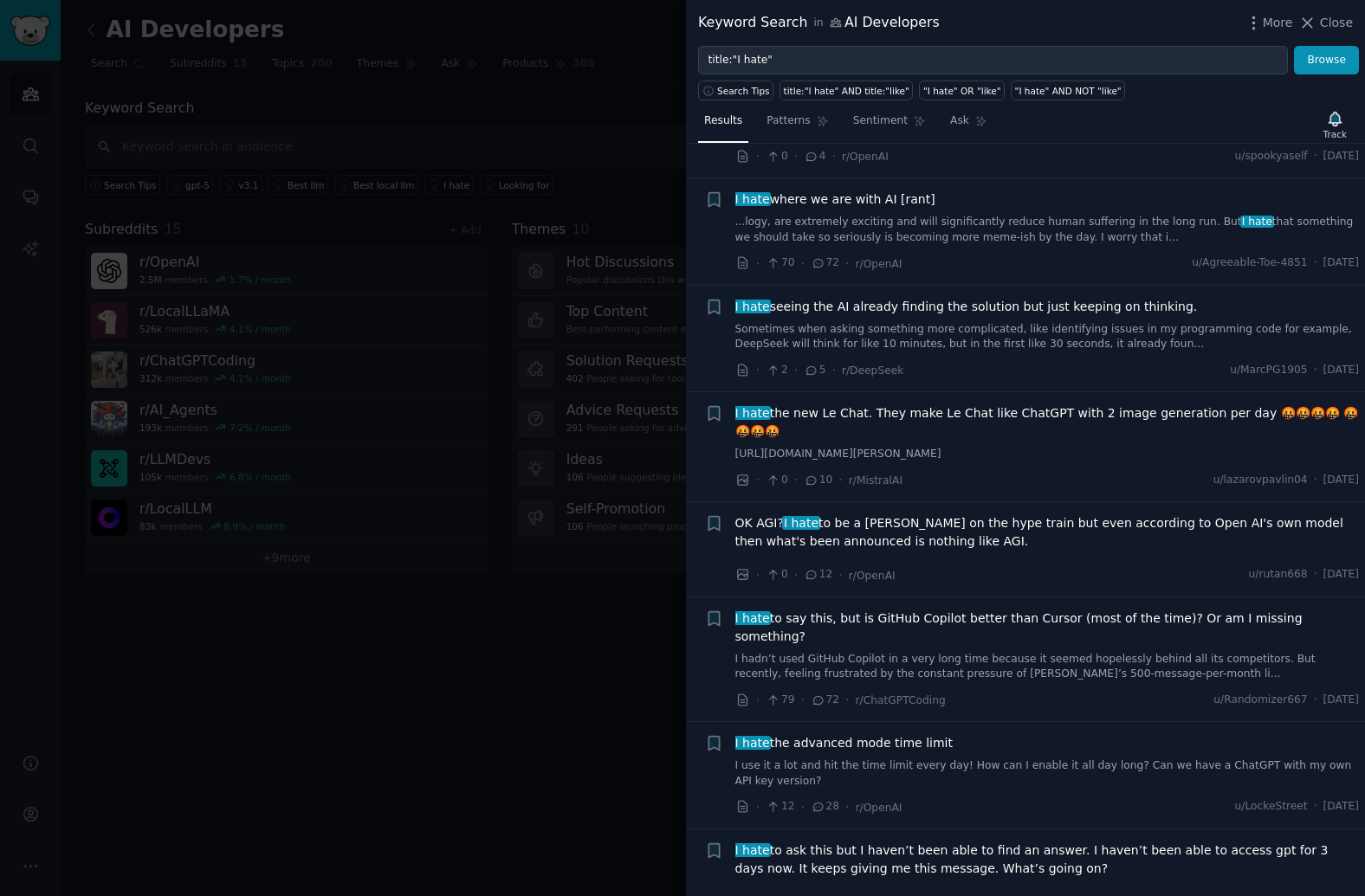
scroll to position [1596, 0]
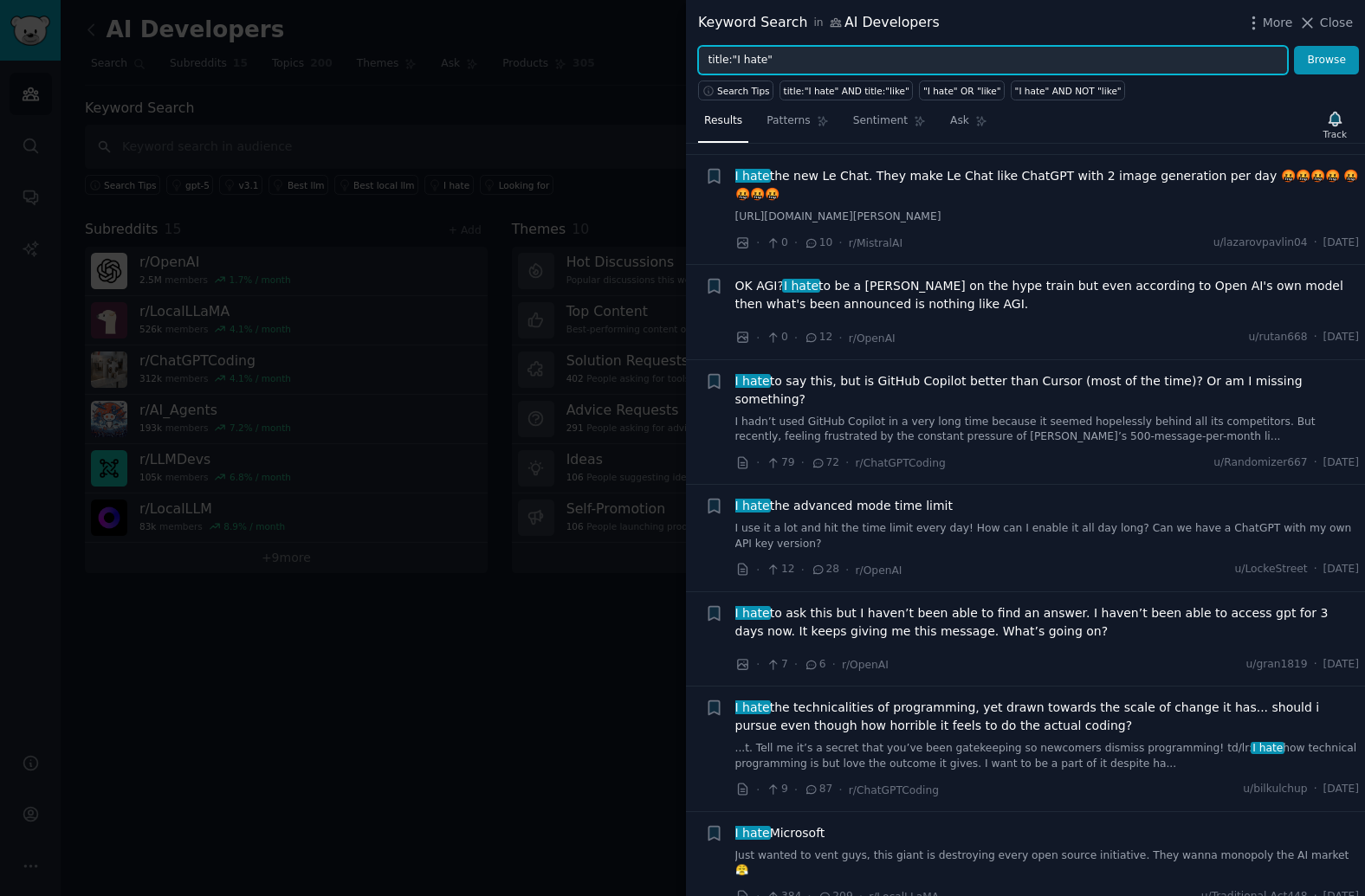
click at [921, 62] on input "title:"I hate"" at bounding box center [993, 60] width 590 height 29
click at [1269, 20] on span "More" at bounding box center [1277, 23] width 30 height 18
type input "ti"
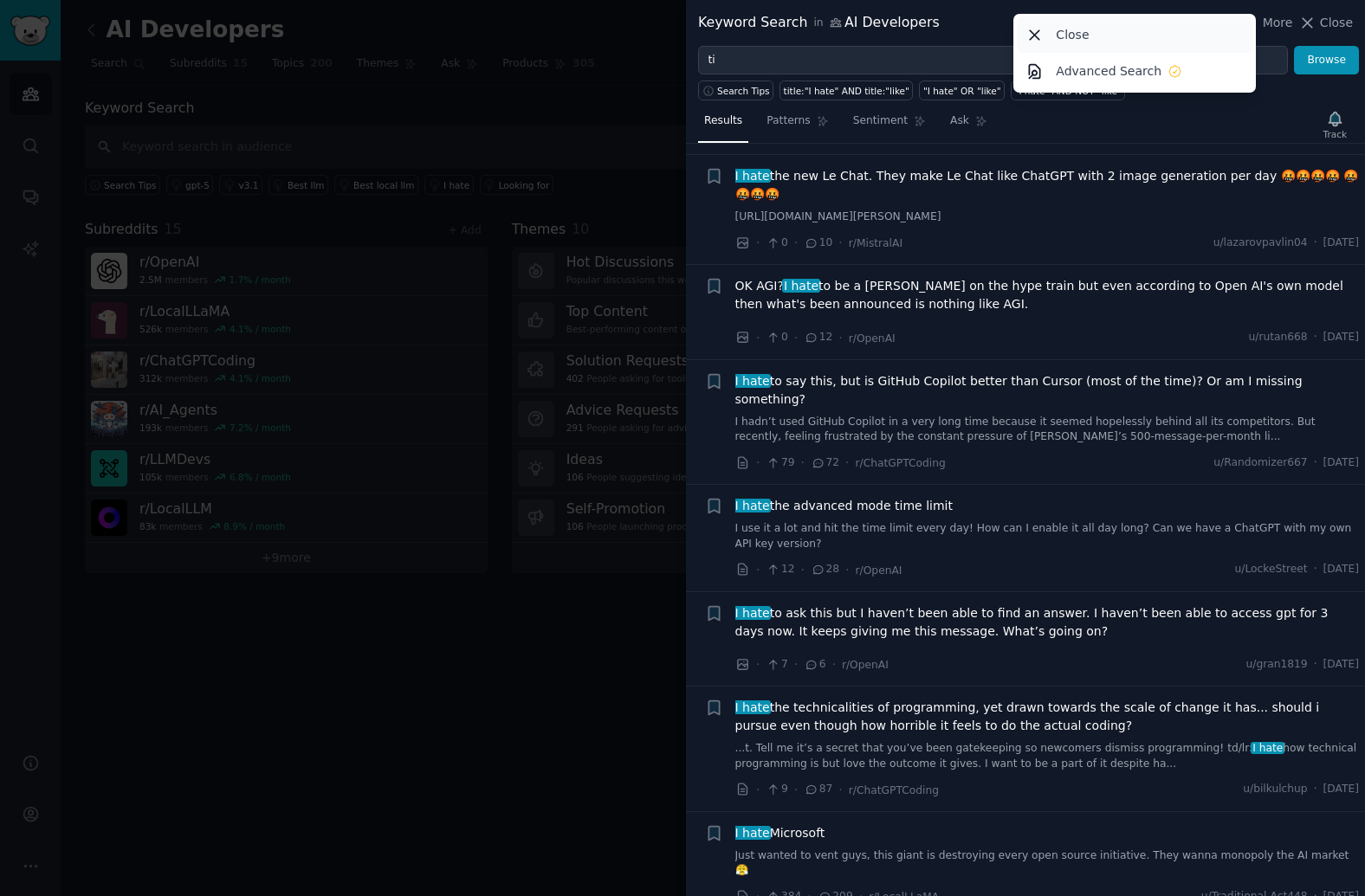
click at [1166, 39] on div "Close" at bounding box center [1135, 35] width 237 height 36
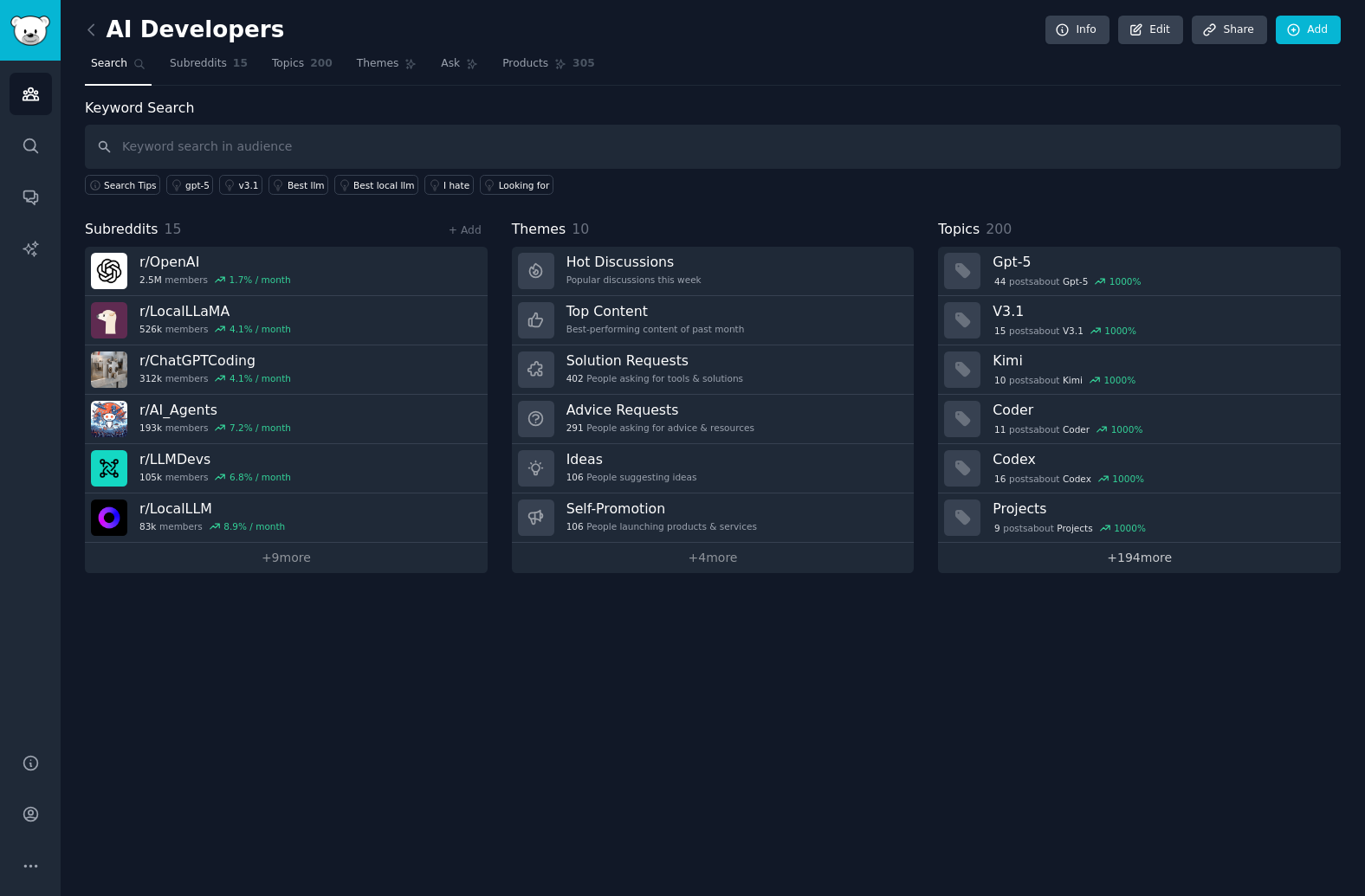
click at [1129, 557] on link "+ 194 more" at bounding box center [1139, 558] width 402 height 30
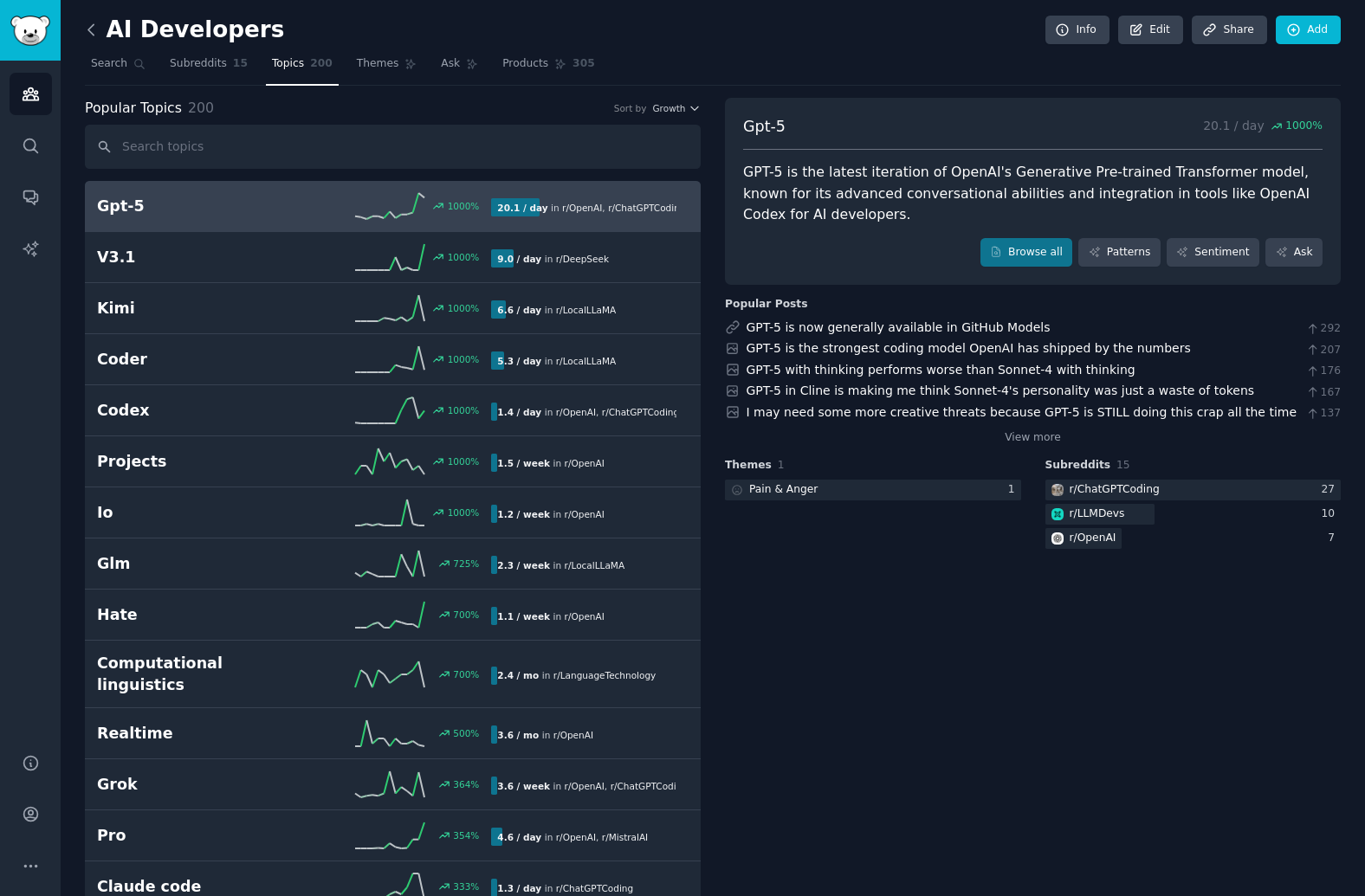
click at [86, 26] on icon at bounding box center [91, 30] width 18 height 18
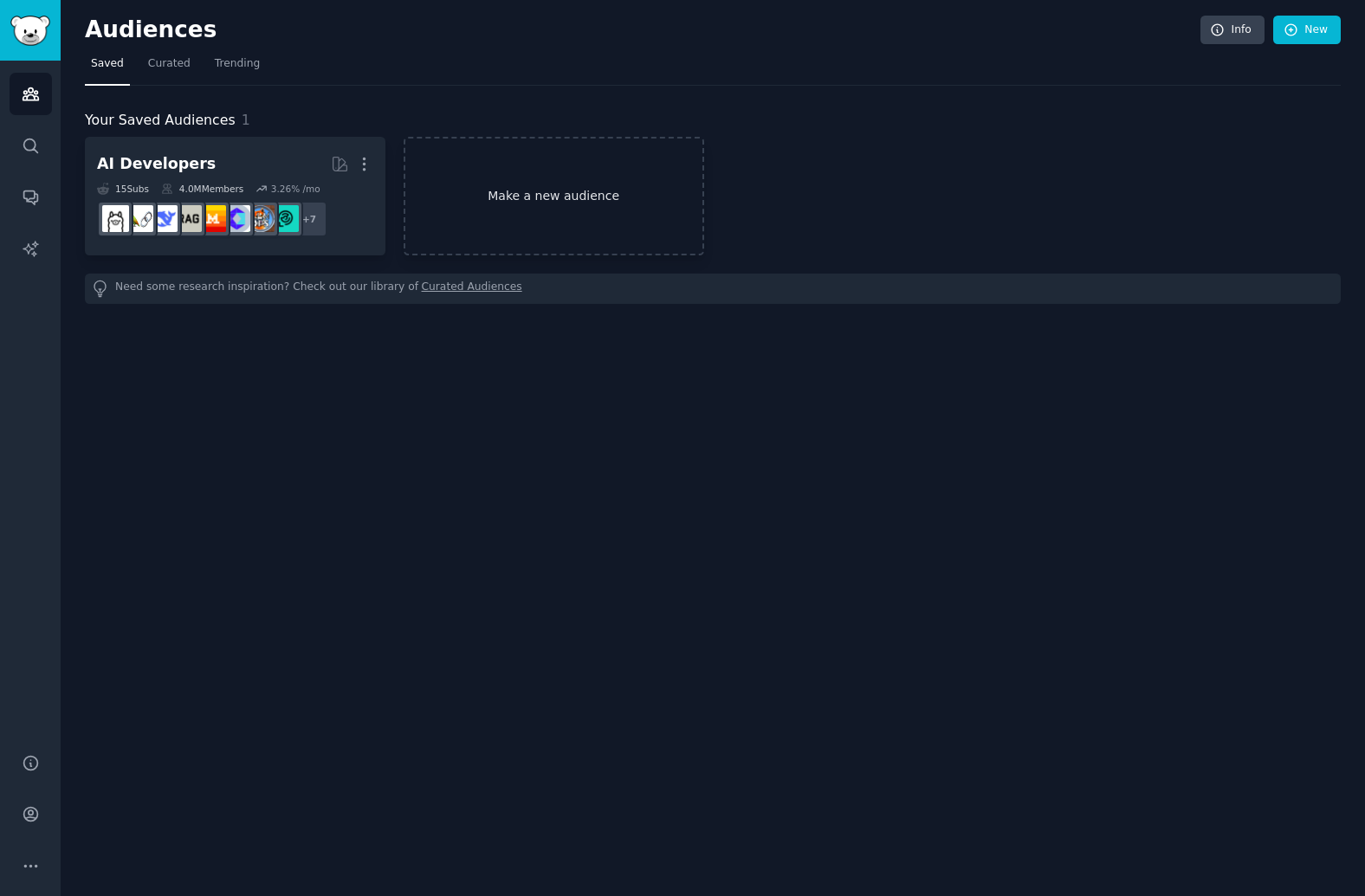
click at [465, 206] on link "Make a new audience" at bounding box center [553, 196] width 300 height 118
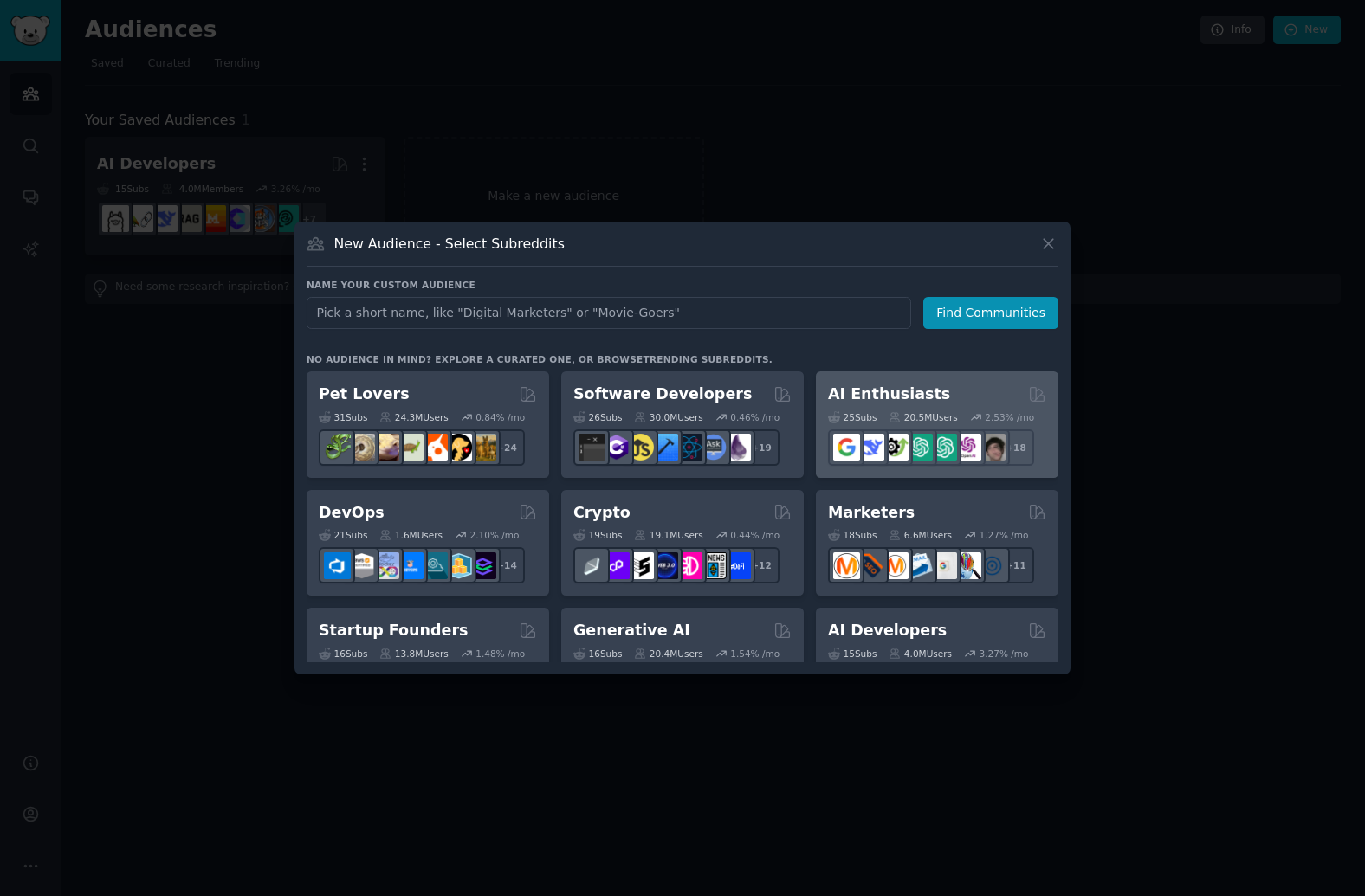
click at [935, 396] on div "AI Enthusiasts" at bounding box center [937, 395] width 218 height 22
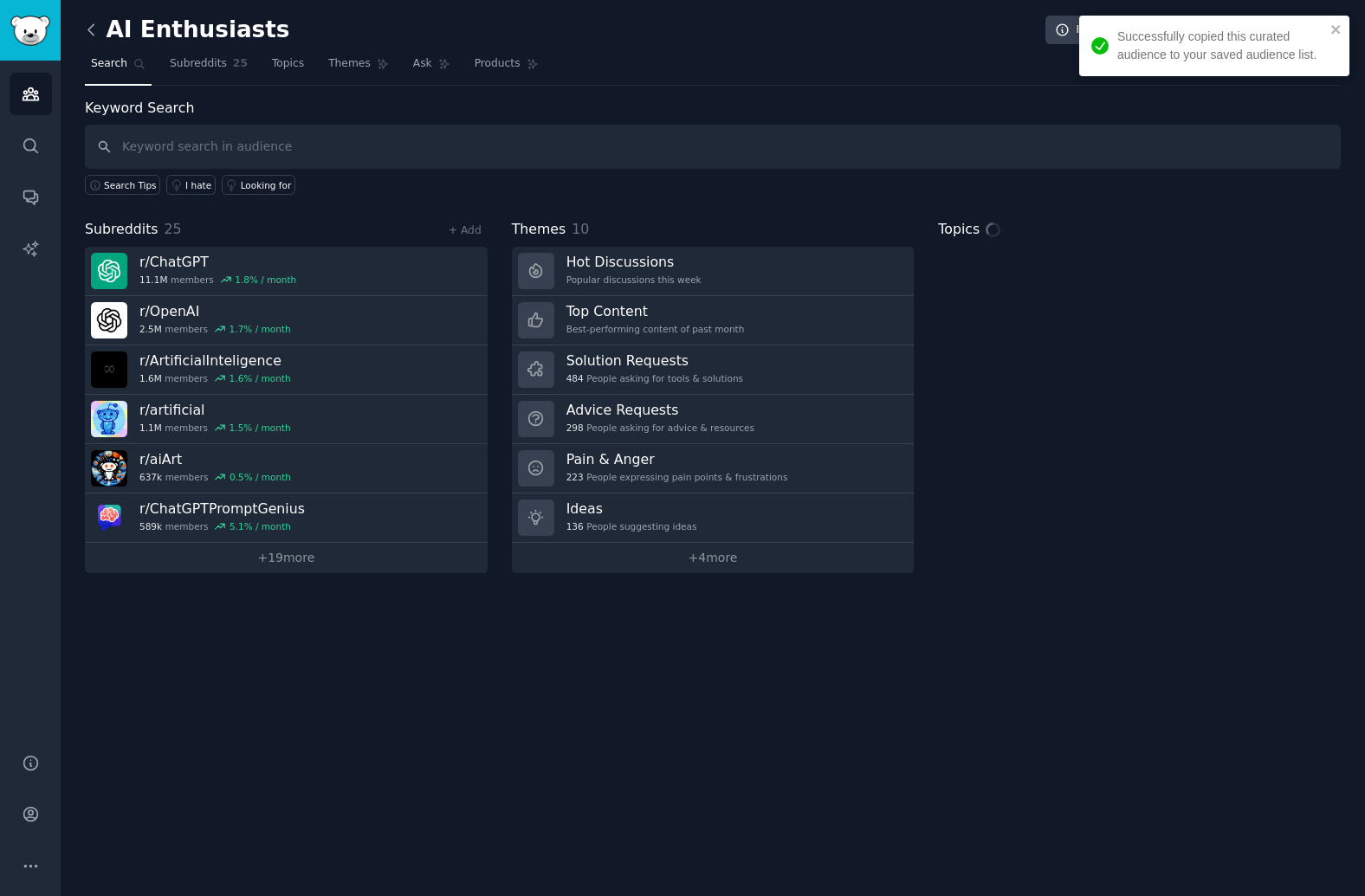
click at [87, 27] on icon at bounding box center [91, 30] width 18 height 18
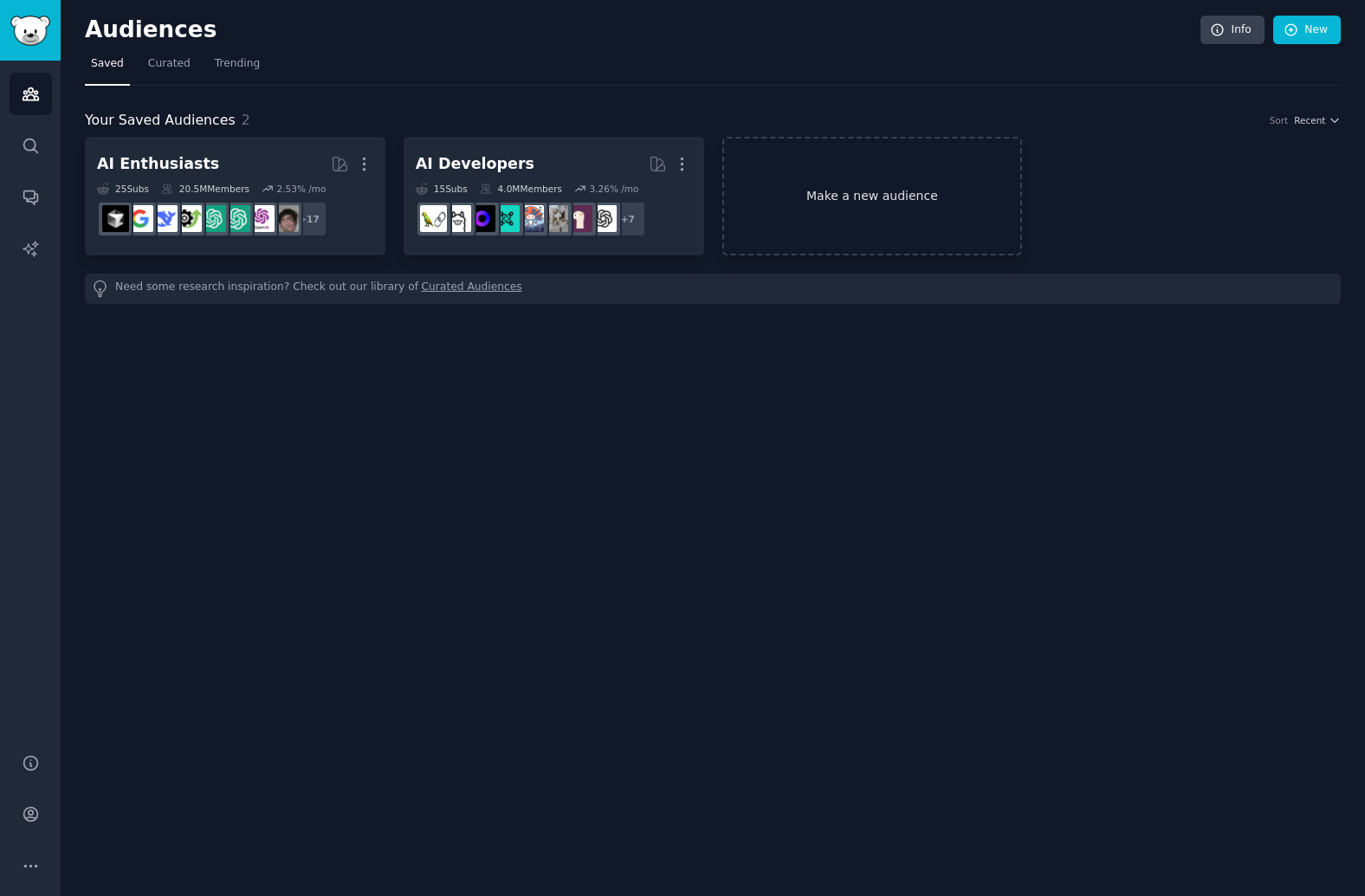
click at [832, 218] on link "Make a new audience" at bounding box center [873, 196] width 300 height 118
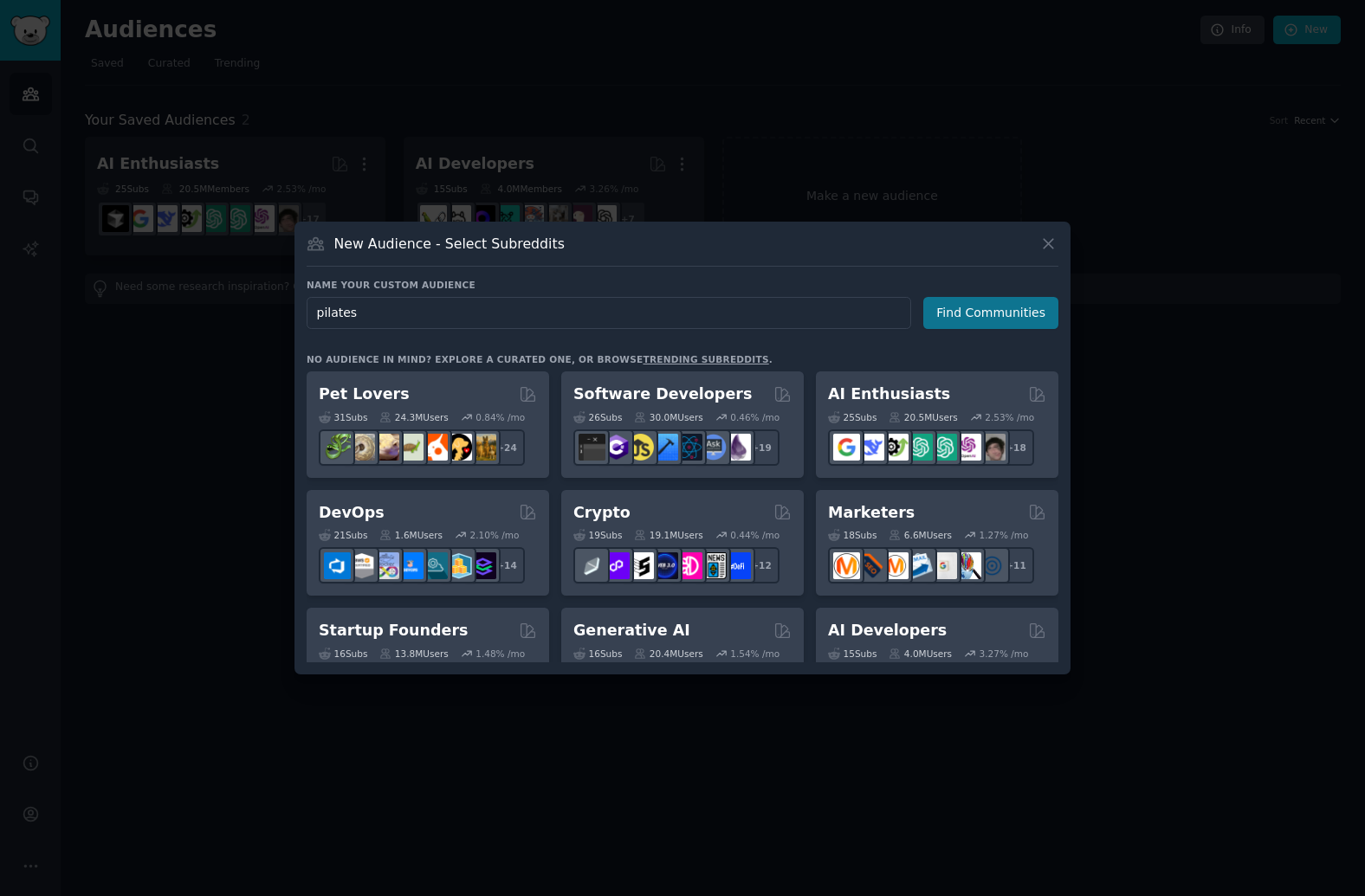
type input "pilates"
click at [971, 308] on button "Find Communities" at bounding box center [990, 312] width 135 height 32
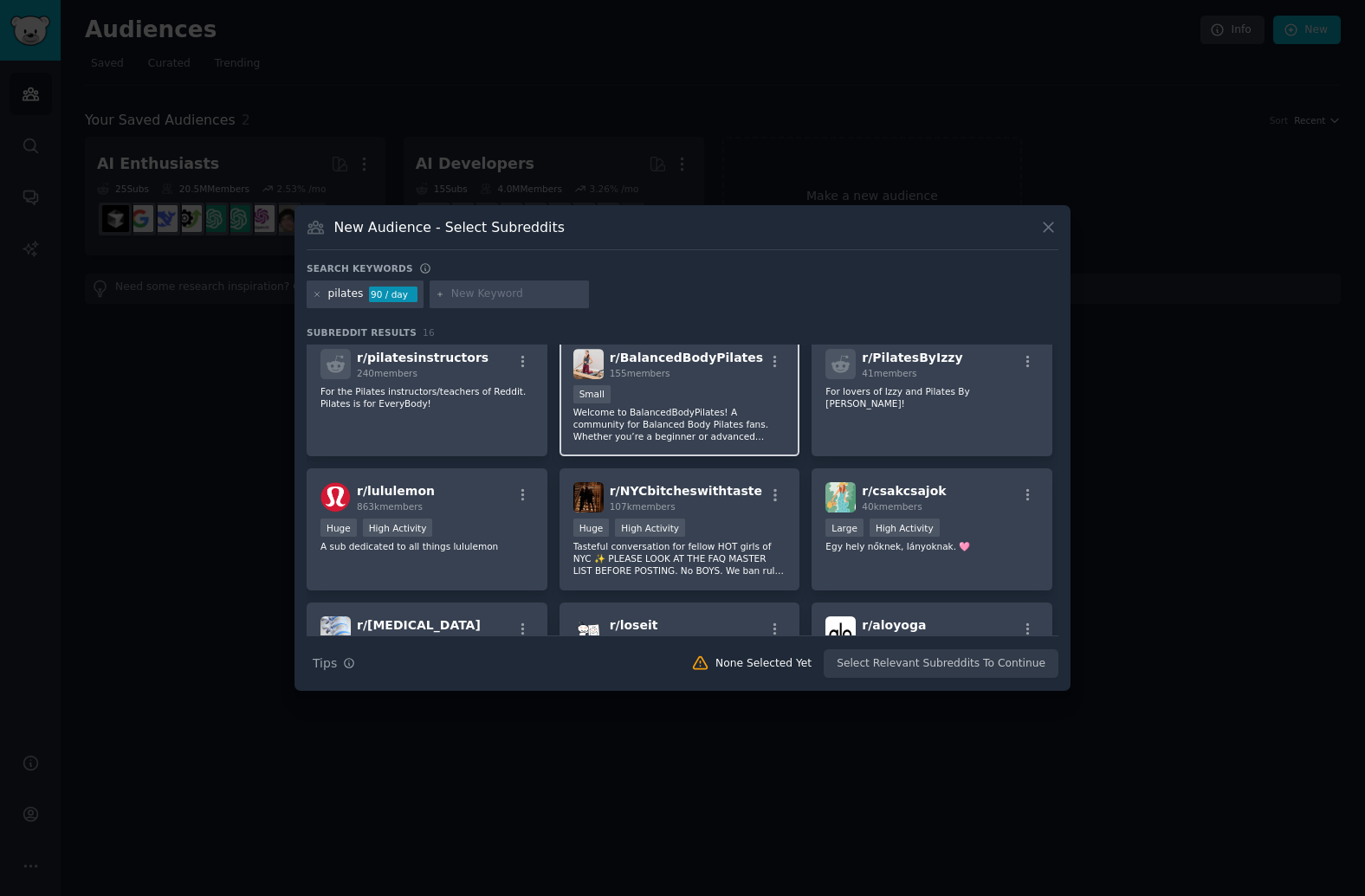
scroll to position [342, 0]
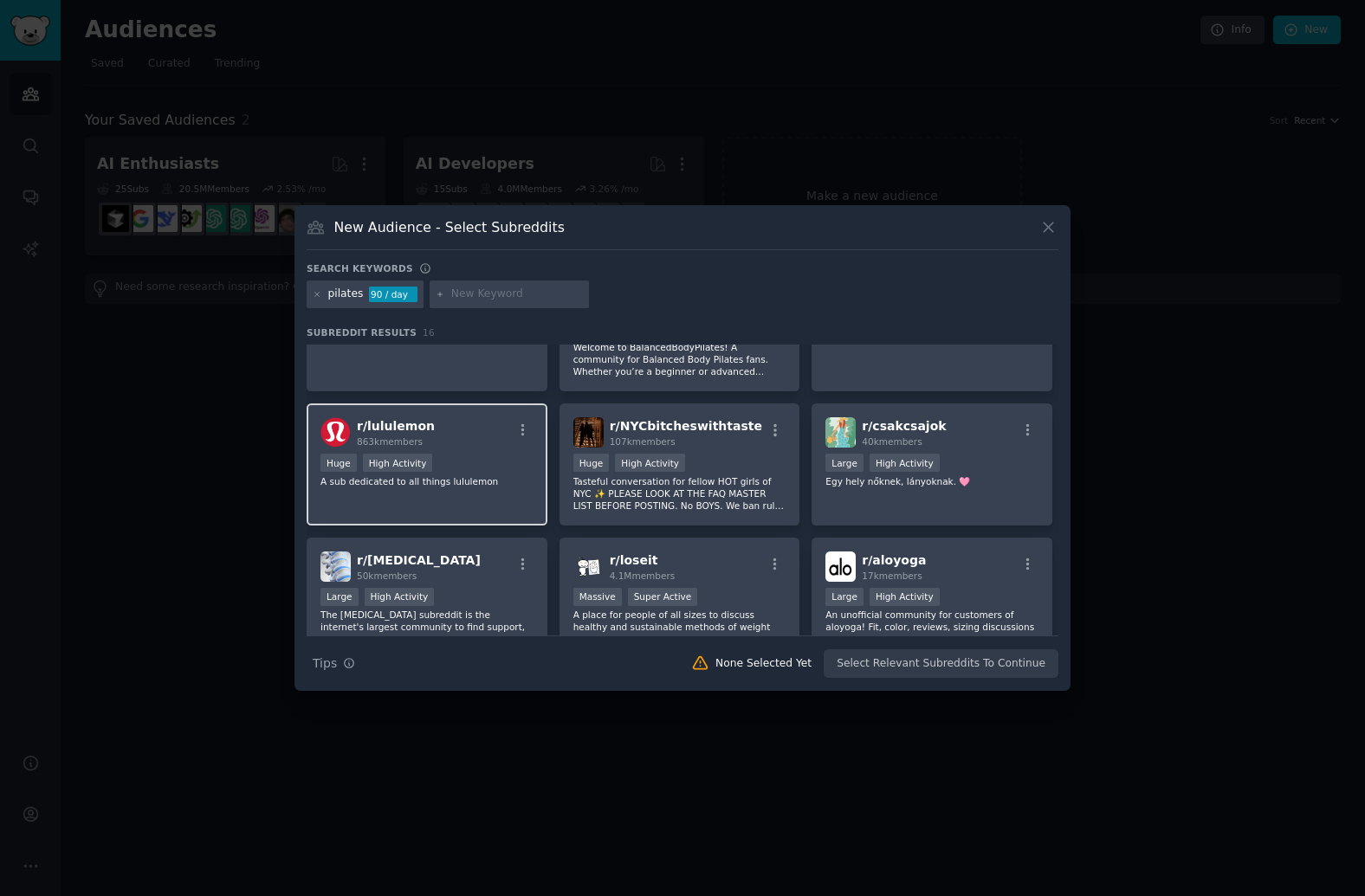
click at [429, 435] on div "r/ lululemon 863k members" at bounding box center [427, 432] width 213 height 30
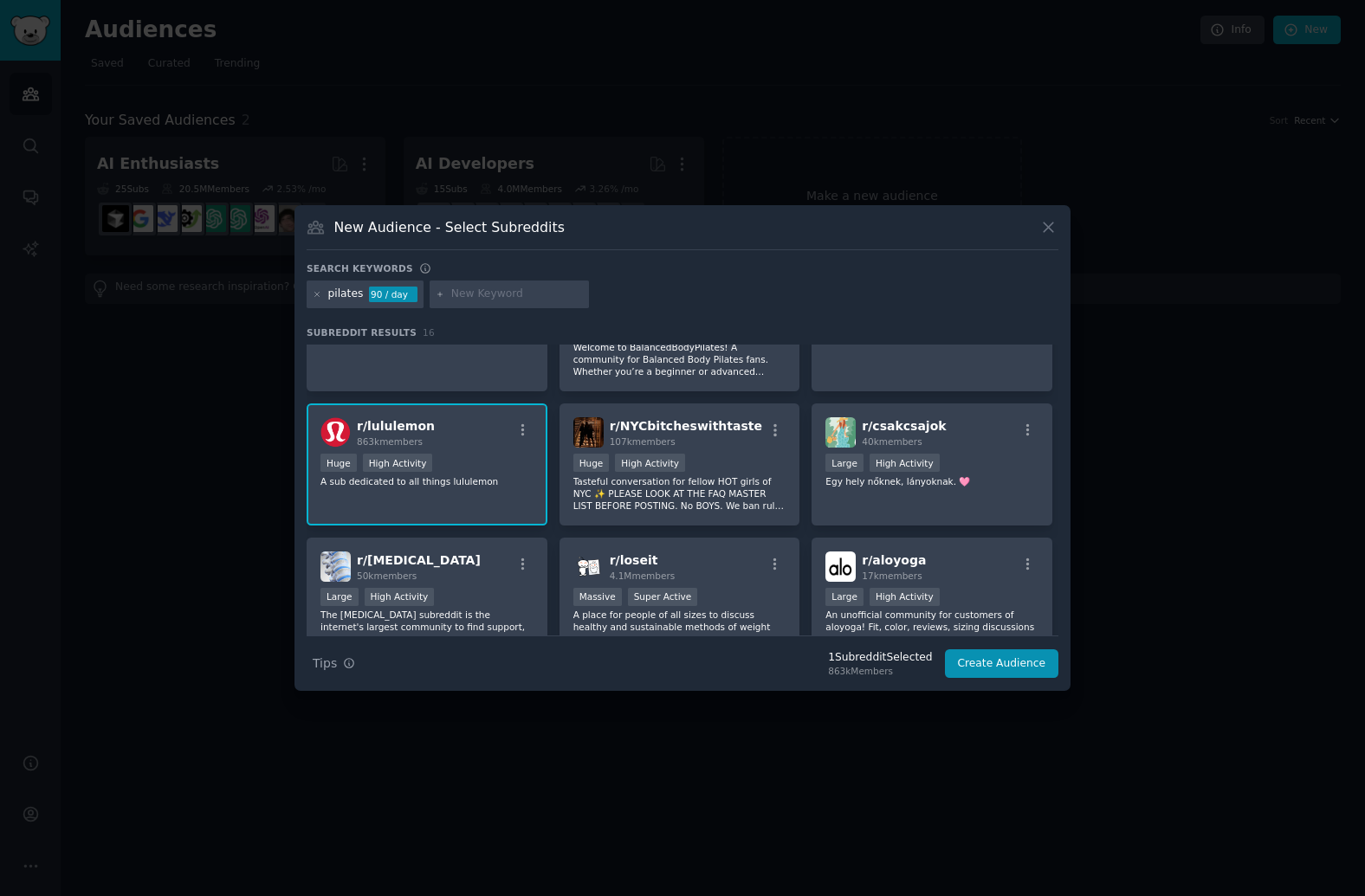
click at [429, 435] on div "r/ lululemon 863k members" at bounding box center [427, 432] width 213 height 30
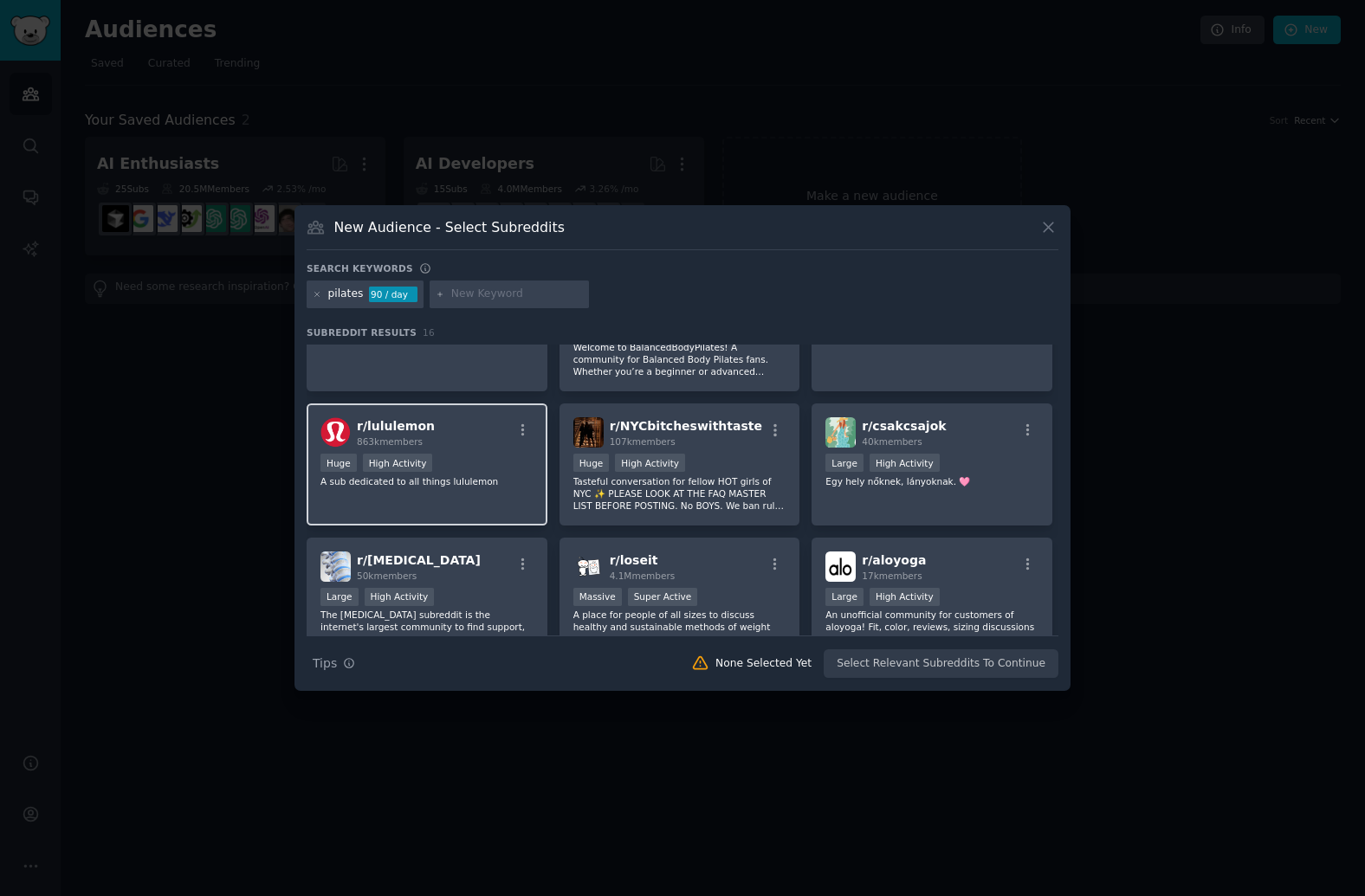
click at [429, 435] on div "r/ lululemon 863k members" at bounding box center [427, 432] width 213 height 30
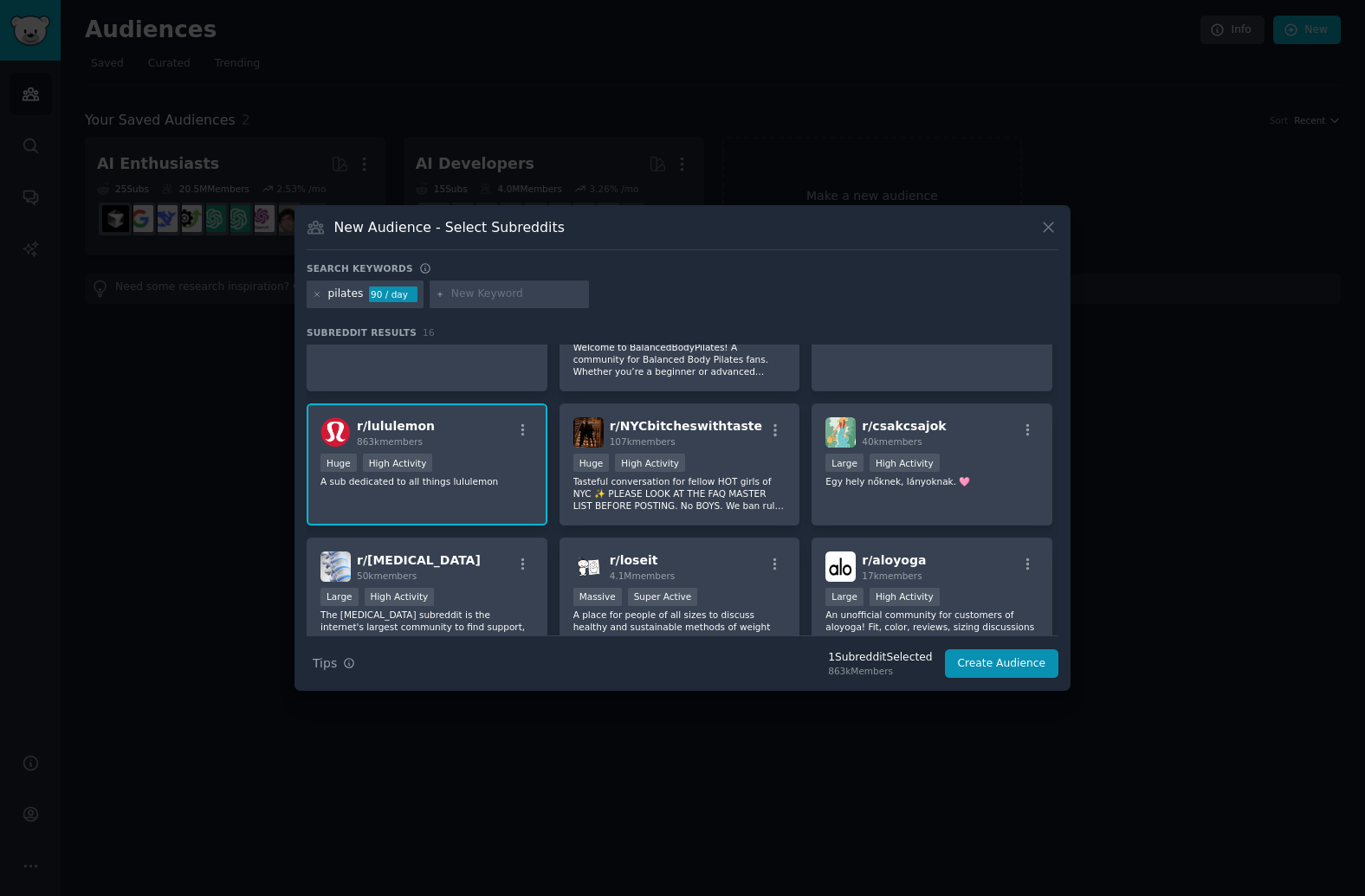
click at [460, 461] on div "Huge High Activity" at bounding box center [427, 465] width 213 height 22
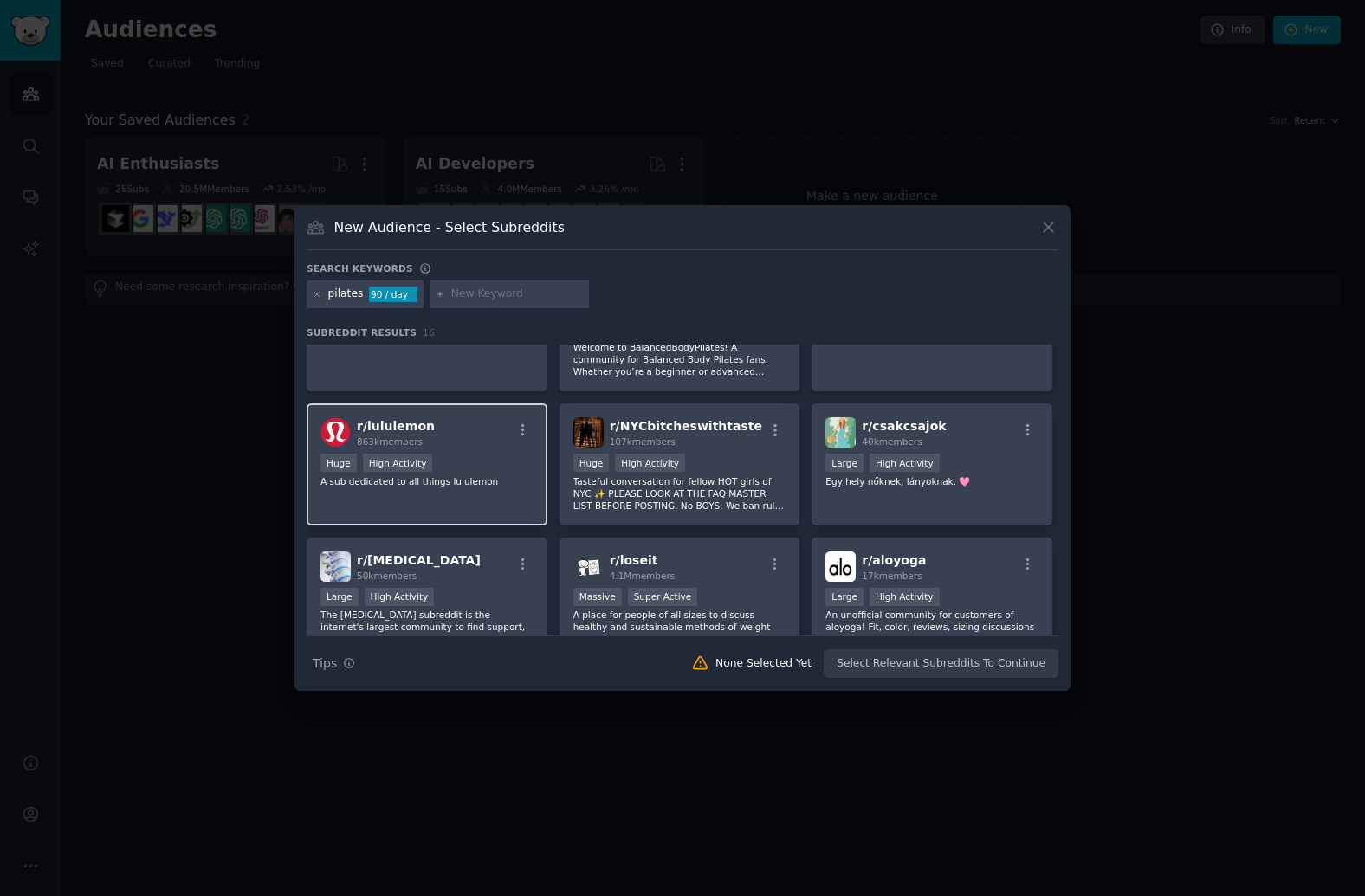
click at [460, 461] on div "Huge High Activity" at bounding box center [427, 465] width 213 height 22
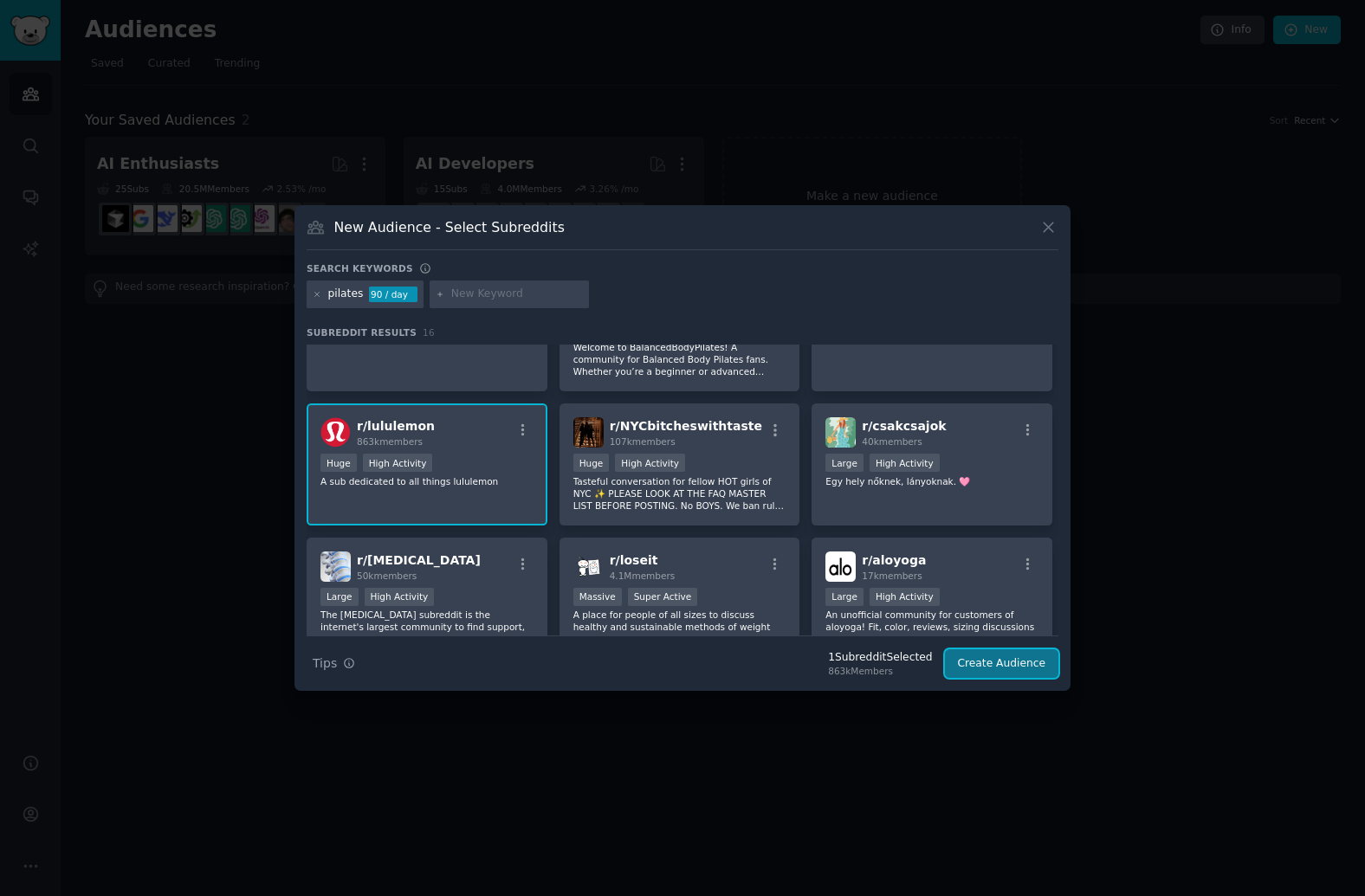
click at [1007, 659] on button "Create Audience" at bounding box center [1002, 664] width 115 height 29
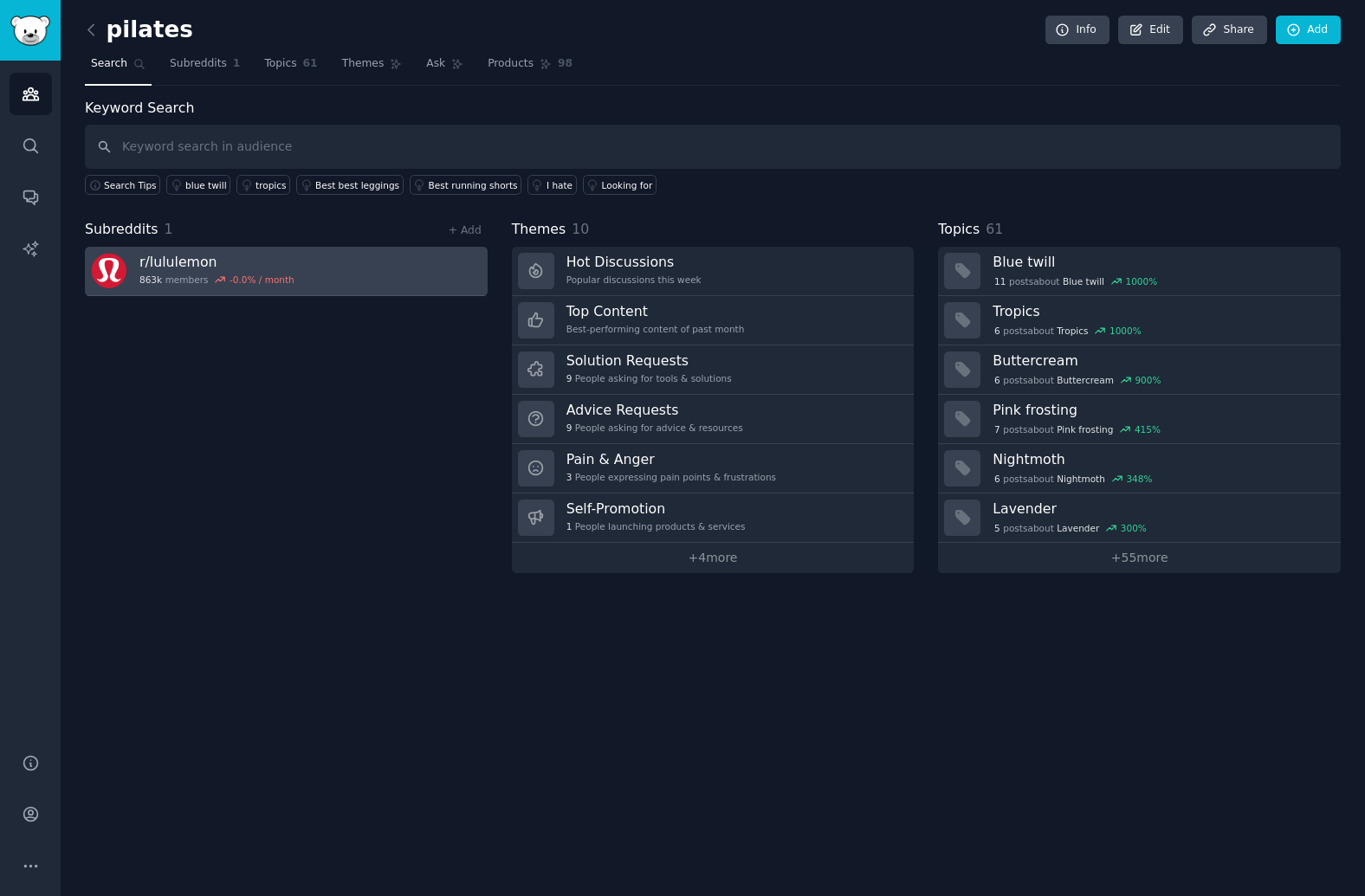
click at [174, 265] on h3 "r/ lululemon" at bounding box center [217, 262] width 155 height 18
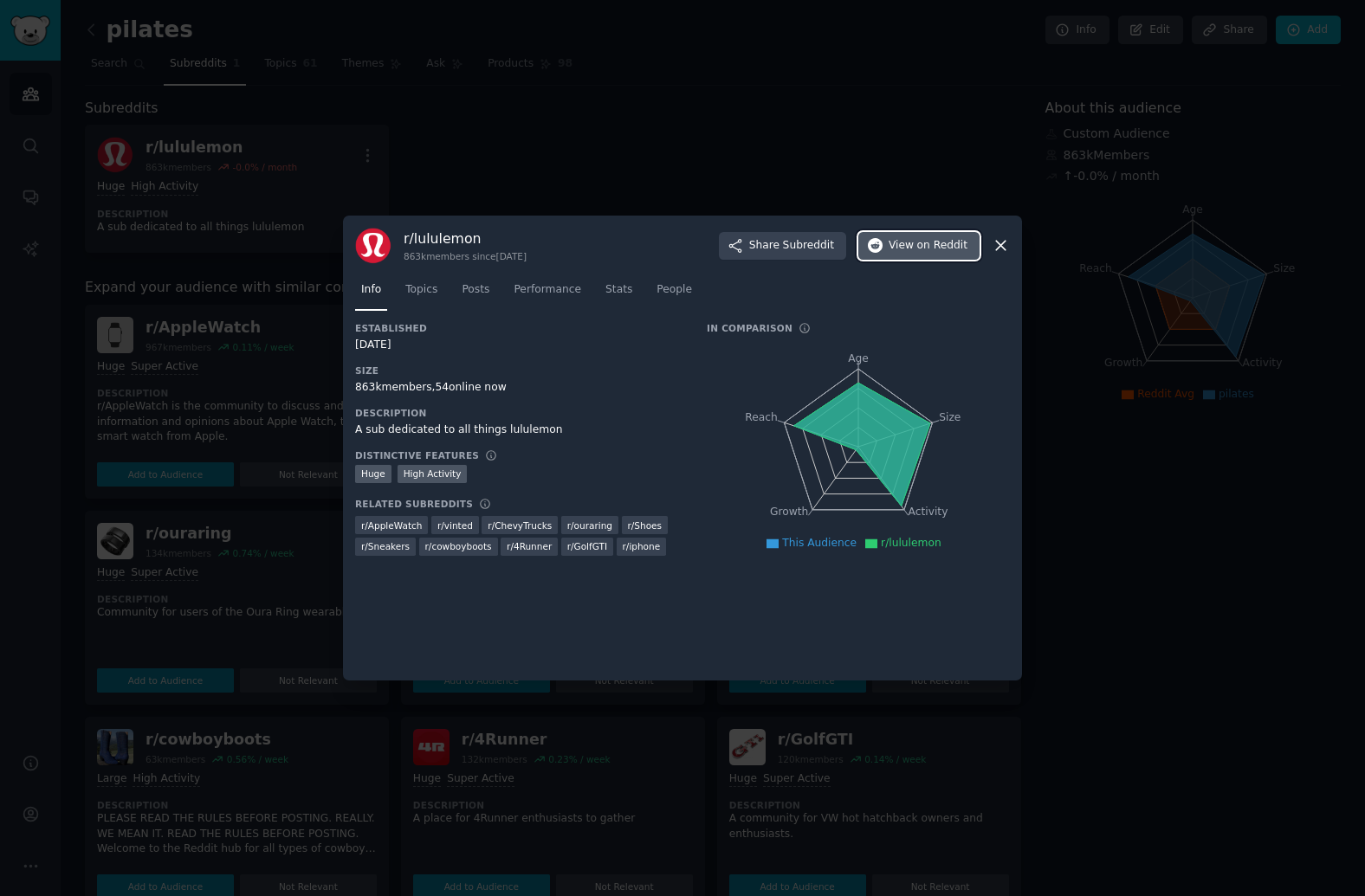
click at [896, 254] on button "View on Reddit" at bounding box center [918, 246] width 121 height 27
